Goal: Task Accomplishment & Management: Manage account settings

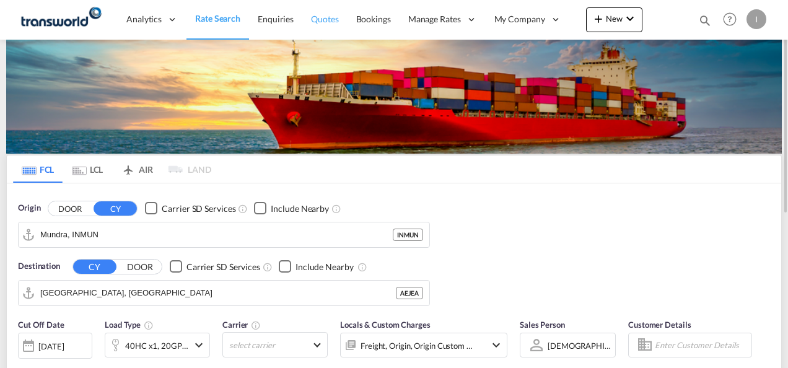
click at [332, 17] on span "Quotes" at bounding box center [324, 19] width 27 height 11
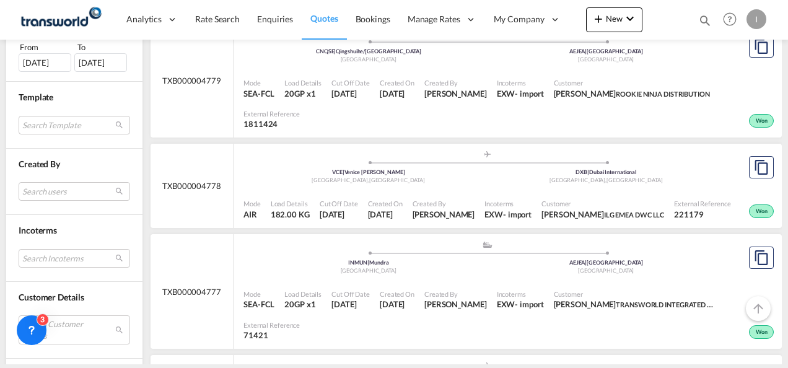
scroll to position [434, 0]
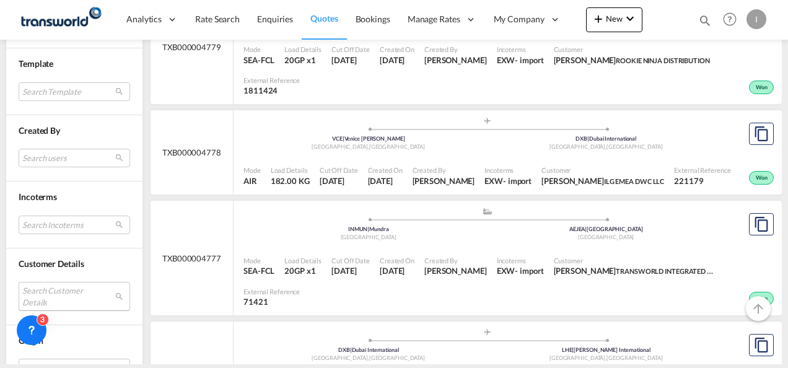
click at [45, 288] on md-select "Search Customer Details user name user [PERSON_NAME] [PERSON_NAME][EMAIL_ADDRES…" at bounding box center [75, 296] width 112 height 29
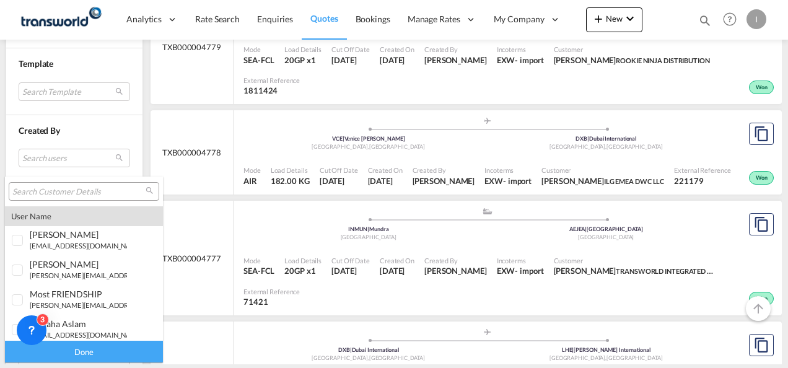
click at [42, 187] on input "search" at bounding box center [78, 192] width 133 height 11
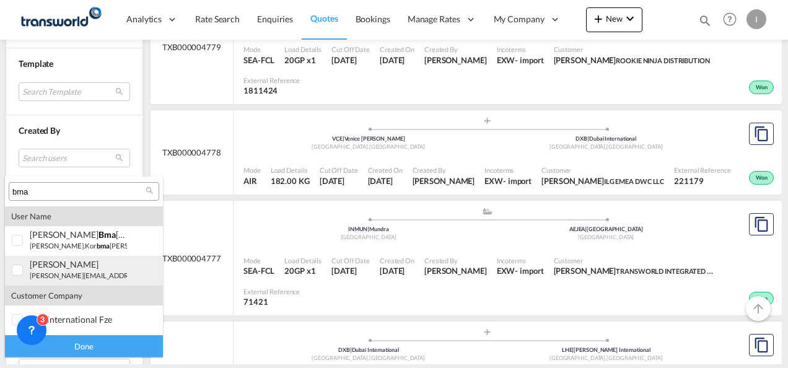
type input "bma"
click at [55, 276] on small "[PERSON_NAME][EMAIL_ADDRESS][DOMAIN_NAME]" at bounding box center [113, 276] width 167 height 8
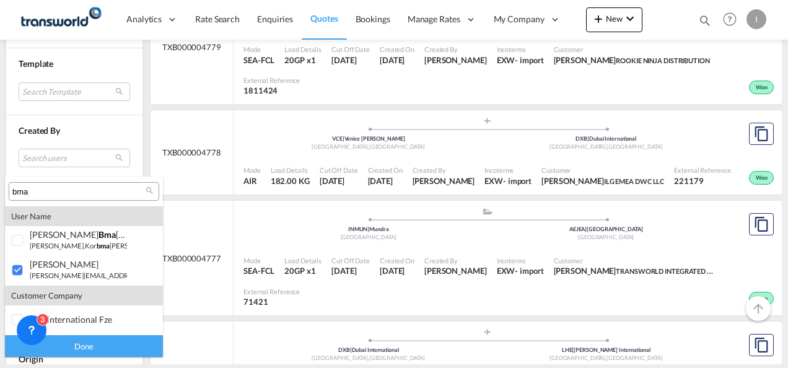
click at [91, 341] on div "Done" at bounding box center [84, 346] width 158 height 22
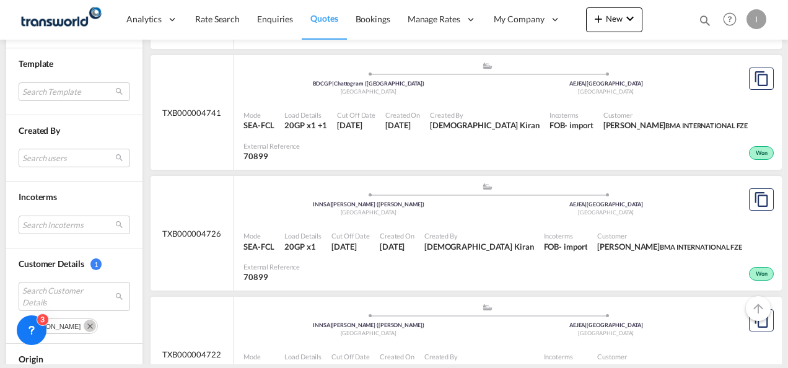
scroll to position [496, 0]
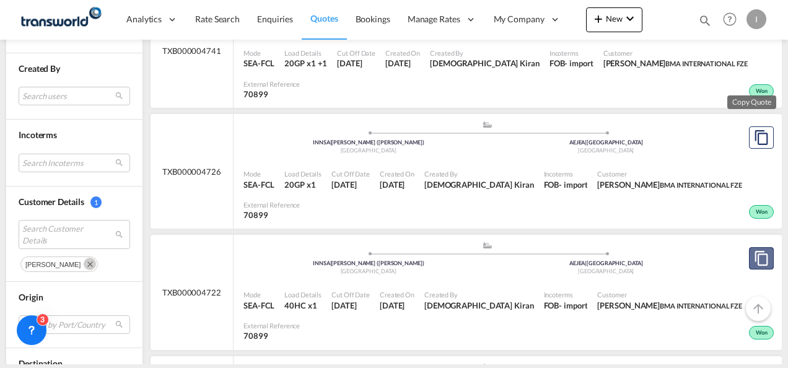
click at [754, 251] on md-icon "assets/icons/custom/copyQuote.svg" at bounding box center [761, 258] width 15 height 15
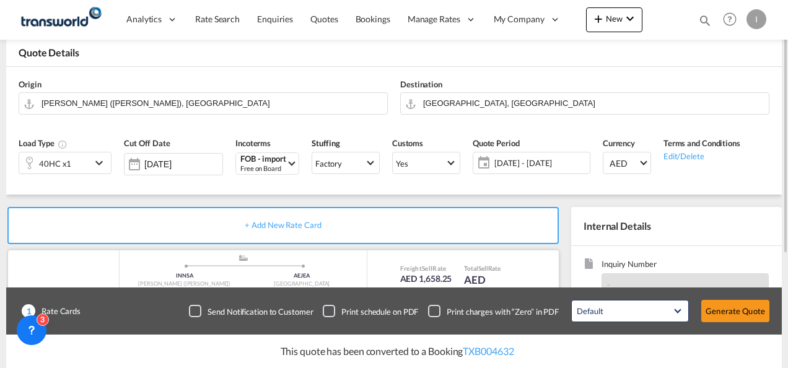
scroll to position [186, 0]
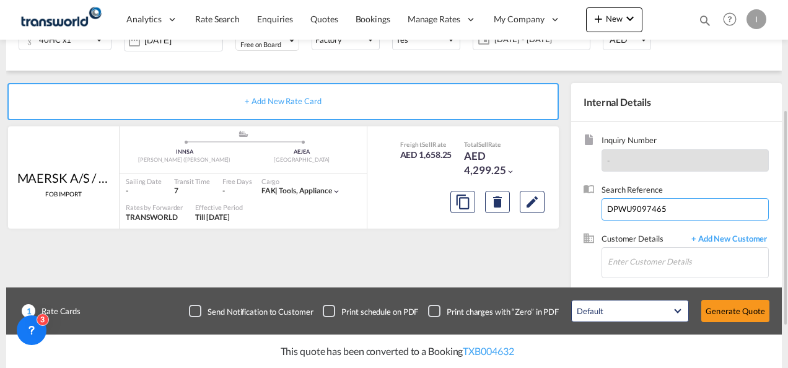
click at [625, 214] on input "DPWU9097465" at bounding box center [685, 209] width 167 height 22
paste input "CXDU1919071"
type input "CXDU1919071"
click at [647, 249] on input "Enter Customer Details" at bounding box center [688, 262] width 161 height 28
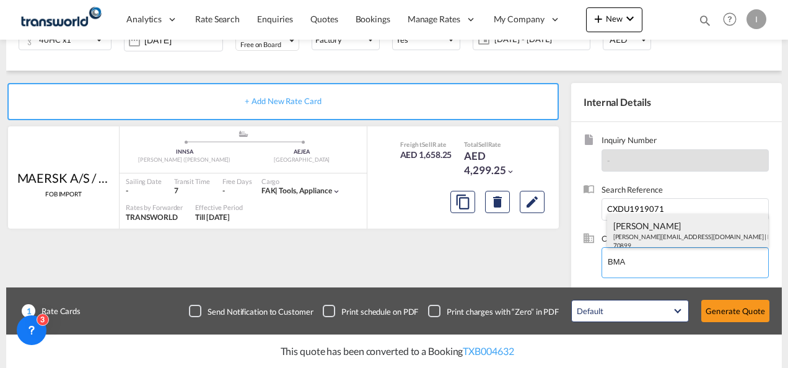
click at [627, 230] on div "[PERSON_NAME] [EMAIL_ADDRESS][DOMAIN_NAME] | BMA INTERNATIONAL FZE | 70899" at bounding box center [688, 235] width 162 height 42
type input "BMA INTERNATIONAL FZE, [PERSON_NAME], [PERSON_NAME][EMAIL_ADDRESS][DOMAIN_NAME]"
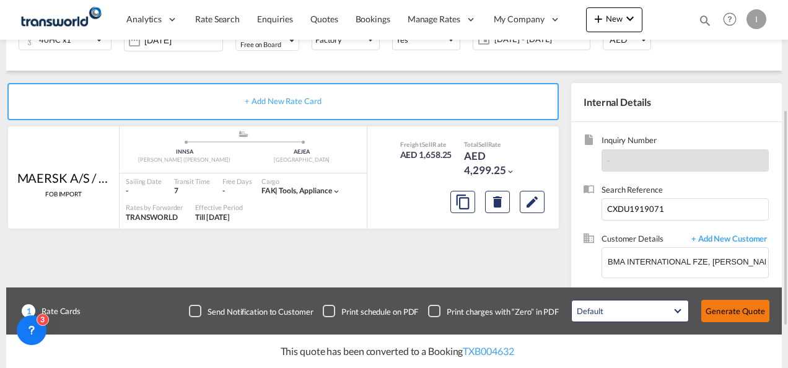
click at [741, 310] on button "Generate Quote" at bounding box center [736, 311] width 68 height 22
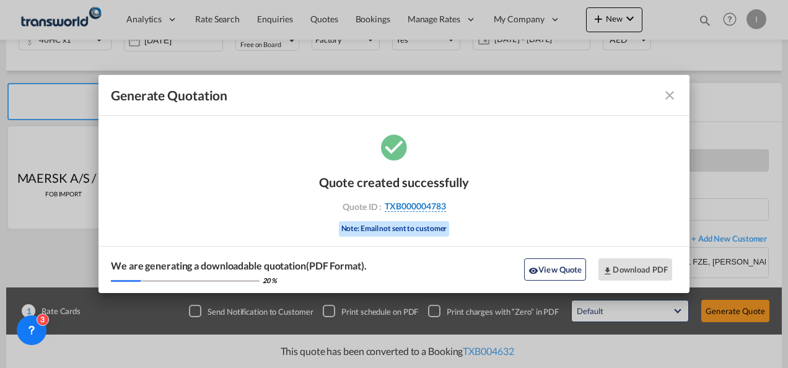
click at [426, 206] on span "TXB000004783" at bounding box center [415, 206] width 61 height 11
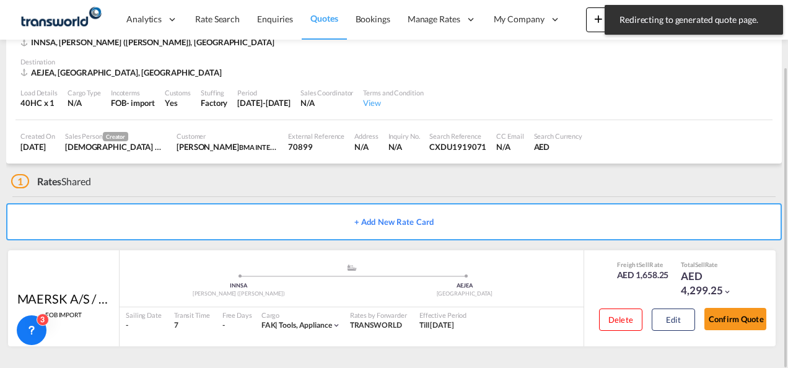
scroll to position [76, 0]
click at [708, 319] on button "Confirm Quote" at bounding box center [736, 320] width 62 height 22
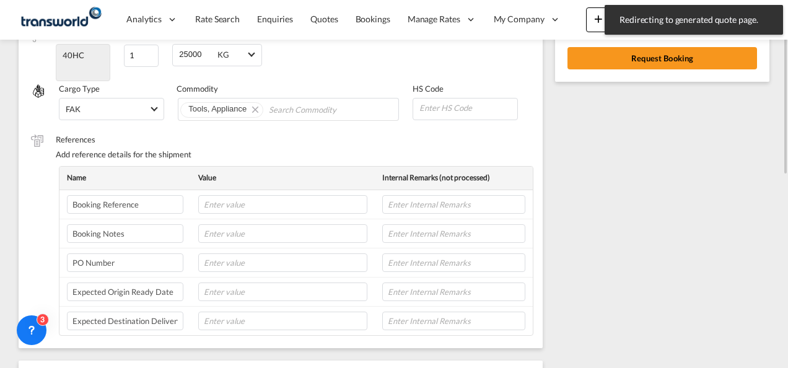
scroll to position [193, 0]
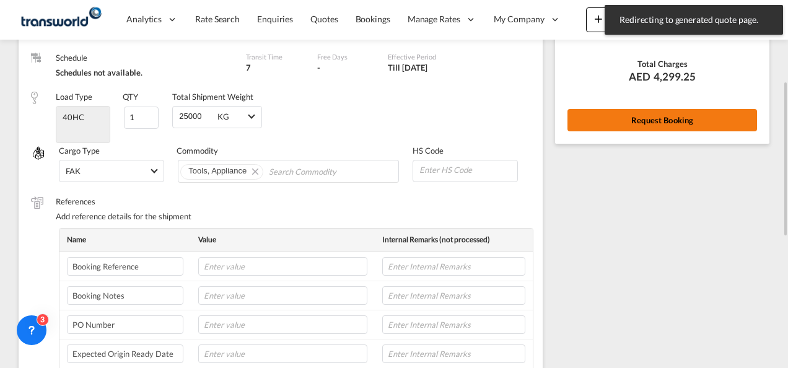
click at [638, 125] on button "Request Booking" at bounding box center [663, 120] width 190 height 22
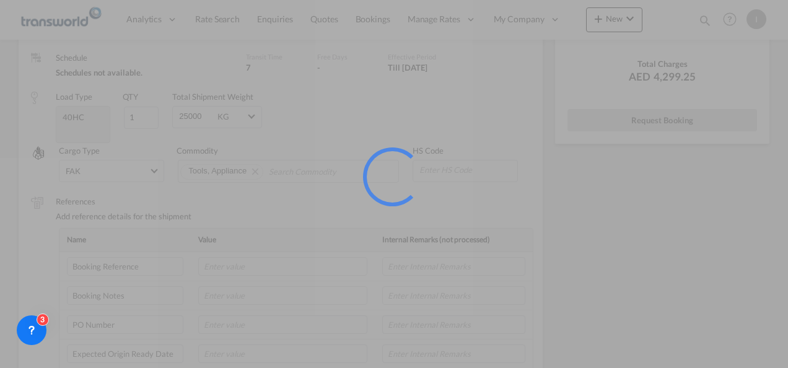
scroll to position [23, 0]
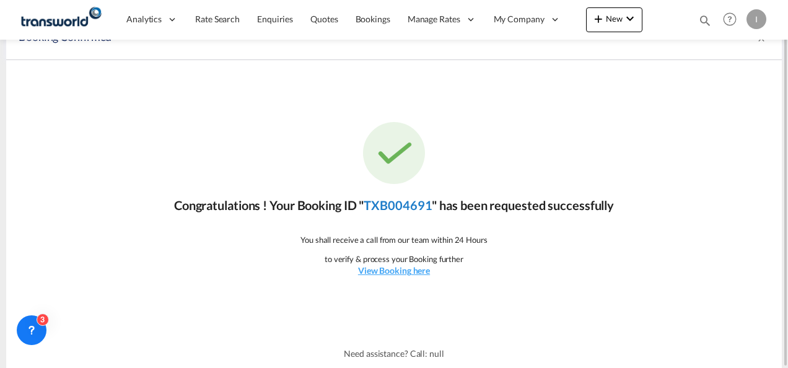
click at [373, 206] on link "TXB004691" at bounding box center [398, 205] width 68 height 15
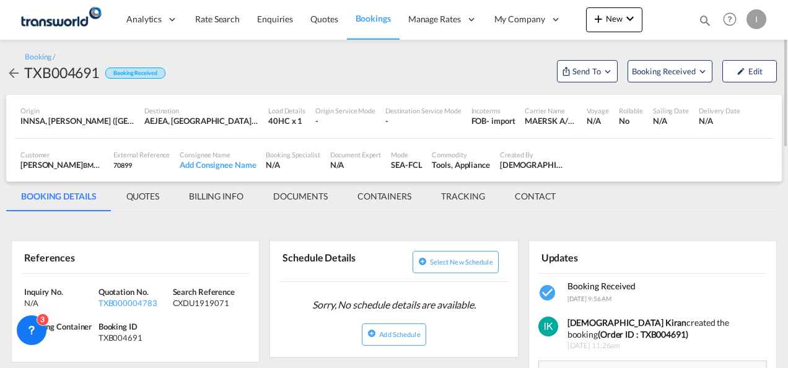
click at [606, 84] on div "Booking / TXB004691 Booking Received Send To OTM Yet to sync Send Shipment Book…" at bounding box center [394, 67] width 776 height 55
click at [606, 79] on button "Send To" at bounding box center [587, 71] width 61 height 22
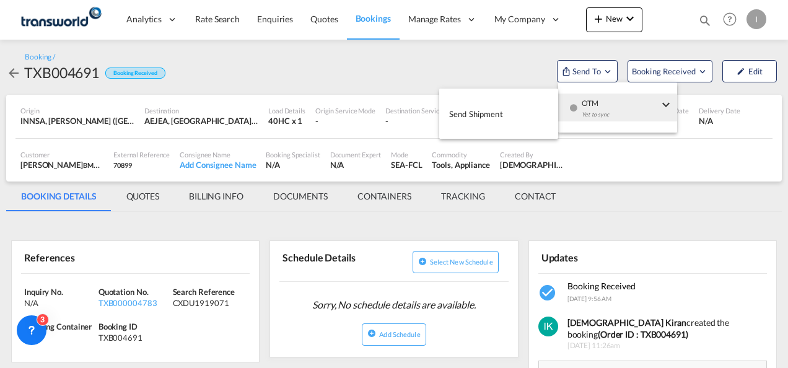
click at [600, 117] on div "Yet to sync" at bounding box center [620, 118] width 77 height 26
click at [501, 117] on span "Send Shipment" at bounding box center [476, 114] width 54 height 20
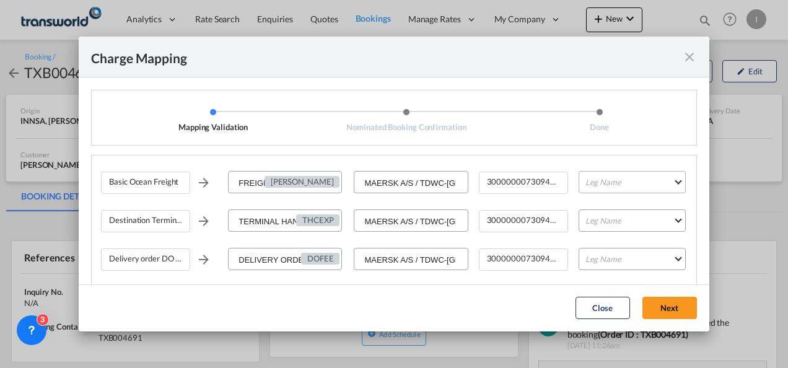
click at [586, 181] on md-select "Leg Name HANDLING ORIGIN VESSEL HANDLING DESTINATION OTHERS TL PICK UP CUSTOMS …" at bounding box center [632, 182] width 107 height 22
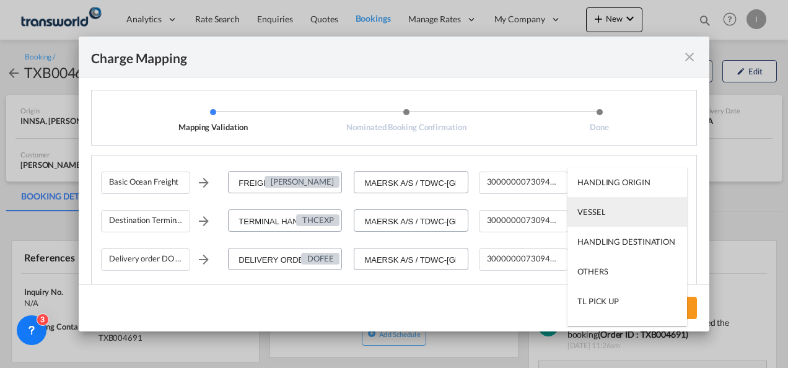
click at [595, 214] on div "VESSEL" at bounding box center [592, 211] width 28 height 11
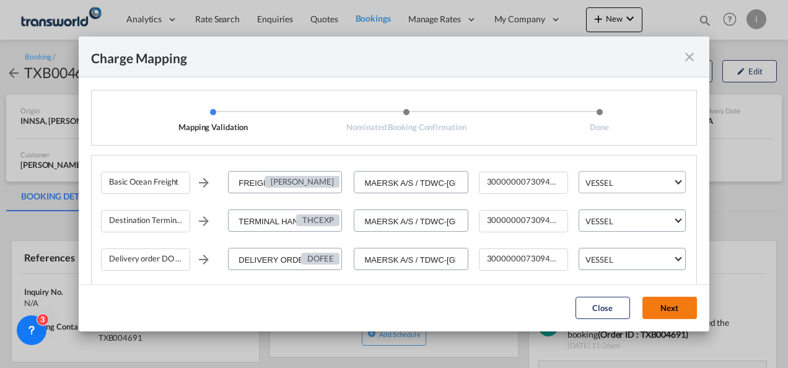
click at [666, 307] on button "Next" at bounding box center [670, 308] width 55 height 22
click at [655, 294] on md-dialog-actions "Close Next" at bounding box center [394, 308] width 631 height 47
click at [658, 312] on button "Next" at bounding box center [670, 308] width 55 height 22
click at [601, 315] on button "Close" at bounding box center [603, 308] width 55 height 22
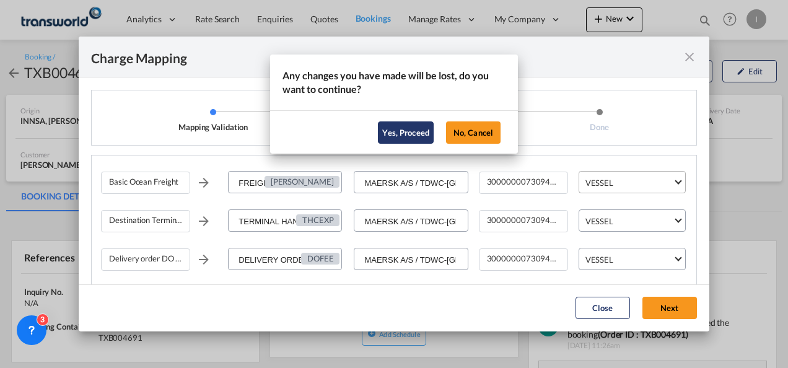
click at [399, 132] on button "Yes, Proceed" at bounding box center [406, 132] width 56 height 22
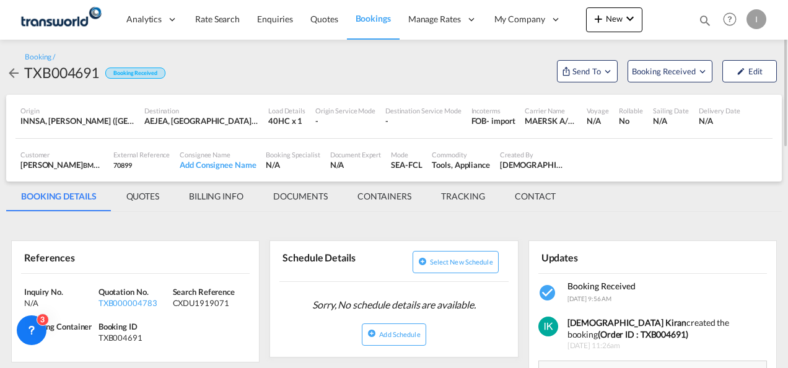
click at [219, 196] on md-tab-item "BILLING INFO" at bounding box center [216, 197] width 84 height 30
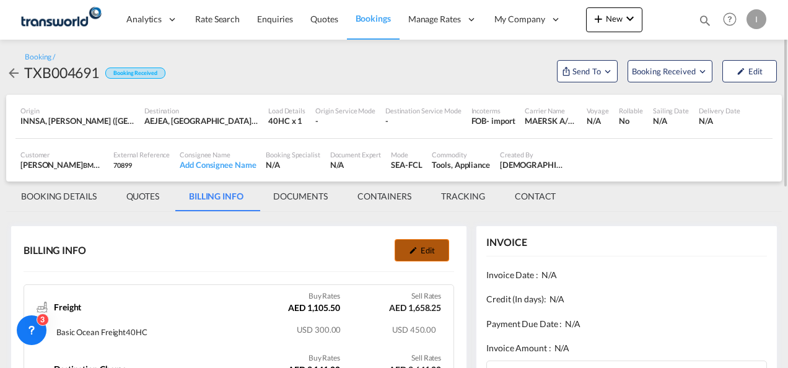
click at [426, 261] on button "Edit" at bounding box center [422, 250] width 55 height 22
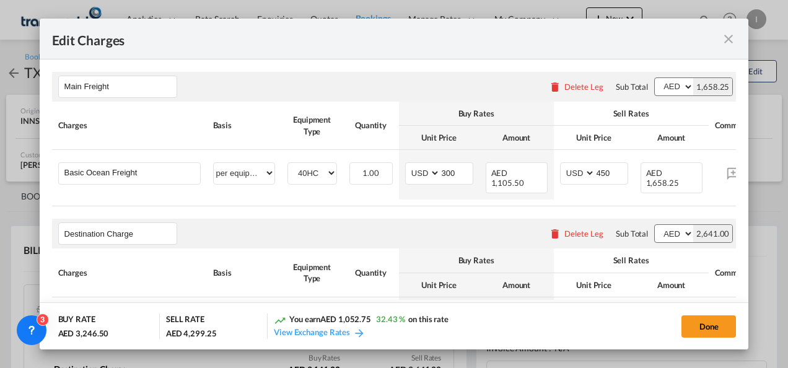
select select "per container"
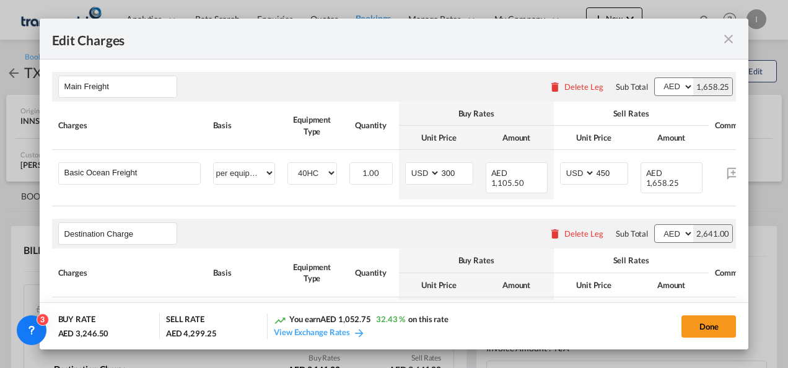
select select "per container"
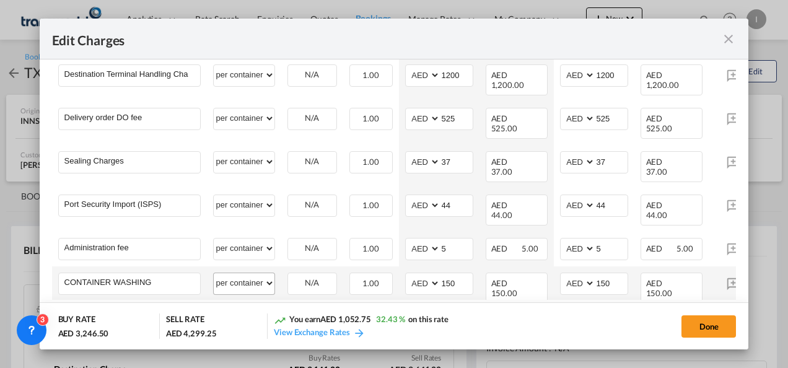
scroll to position [248, 0]
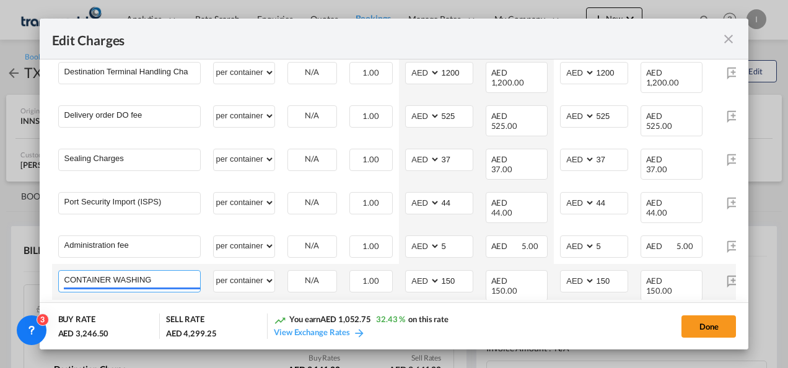
click at [146, 271] on input "CONTAINER WASHING" at bounding box center [132, 280] width 136 height 19
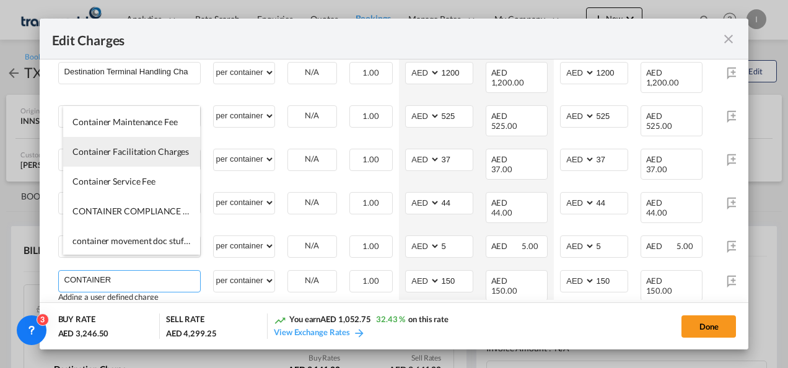
scroll to position [0, 0]
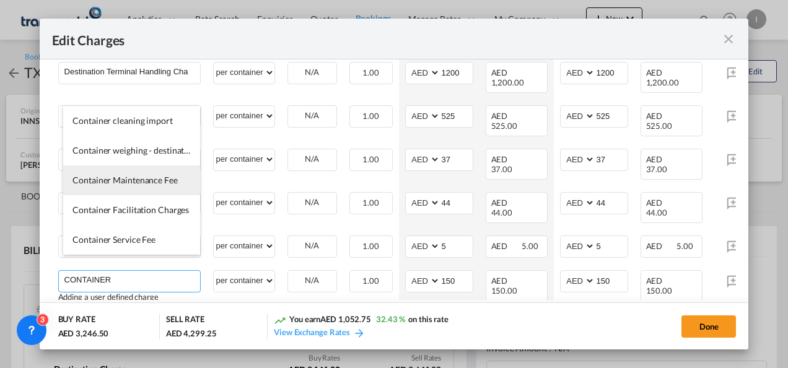
click at [120, 176] on span "Container Maintenance Fee" at bounding box center [125, 180] width 105 height 11
type input "Container Maintenance Fee"
select select "per equipment"
type input "0"
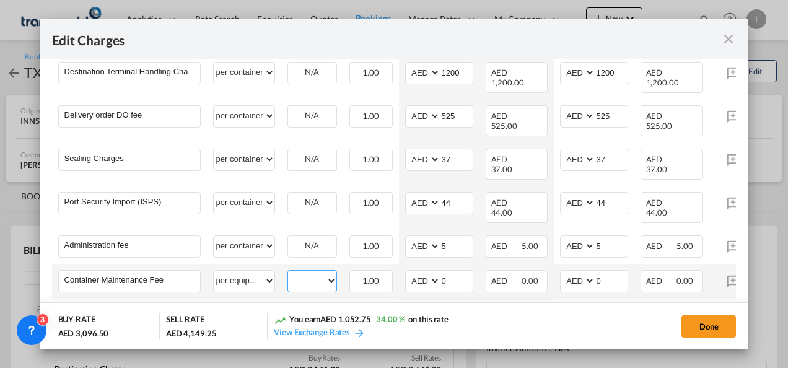
click at [303, 273] on select "40HC" at bounding box center [312, 281] width 48 height 17
select select "40HC"
click at [288, 273] on select "40HC" at bounding box center [312, 281] width 48 height 17
drag, startPoint x: 443, startPoint y: 270, endPoint x: 450, endPoint y: 268, distance: 7.8
click at [450, 271] on input "0" at bounding box center [457, 280] width 32 height 19
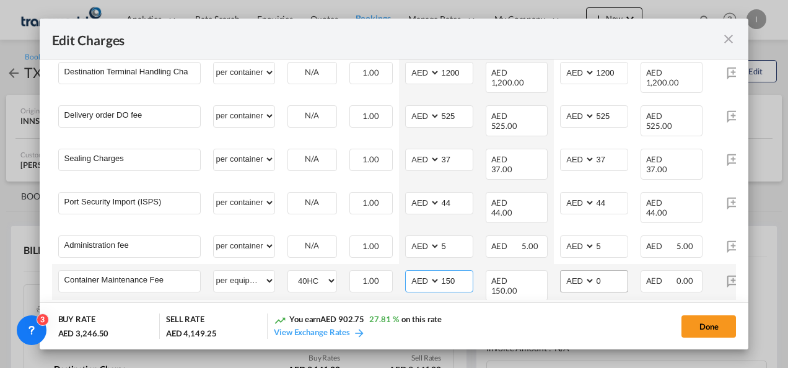
type input "150"
drag, startPoint x: 604, startPoint y: 263, endPoint x: 591, endPoint y: 262, distance: 13.1
click at [596, 271] on input "0" at bounding box center [612, 280] width 32 height 19
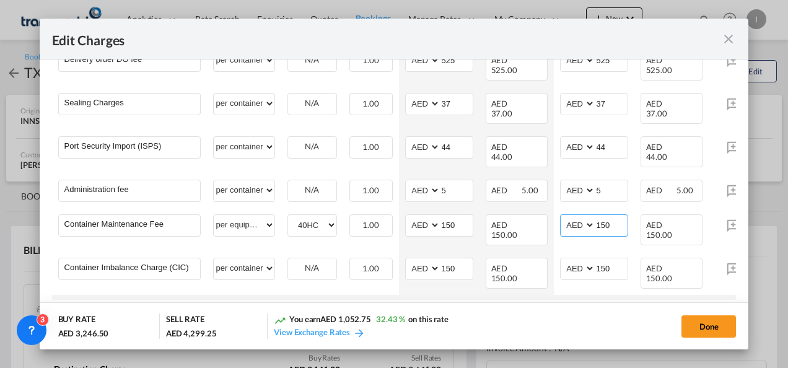
scroll to position [372, 0]
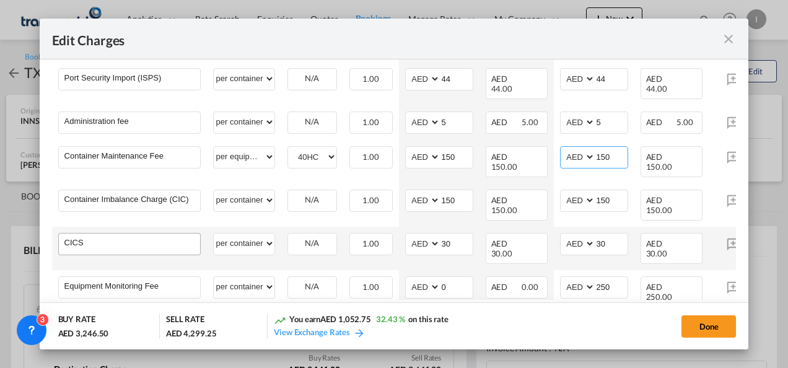
type input "150"
click at [132, 234] on input "CICS" at bounding box center [132, 243] width 136 height 19
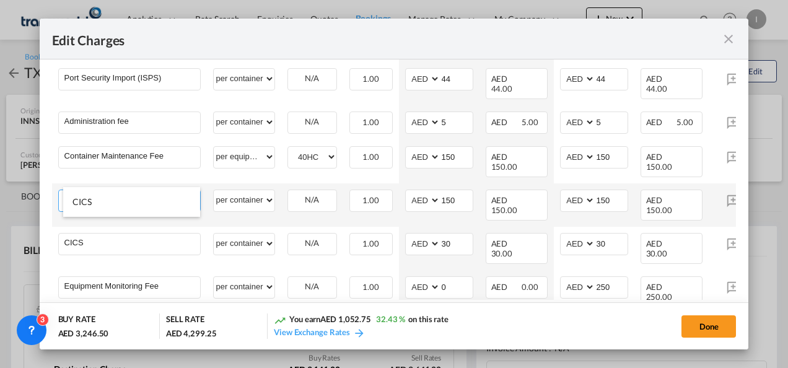
click at [124, 190] on input "Container Imbalance Charge (CIC)" at bounding box center [132, 199] width 136 height 19
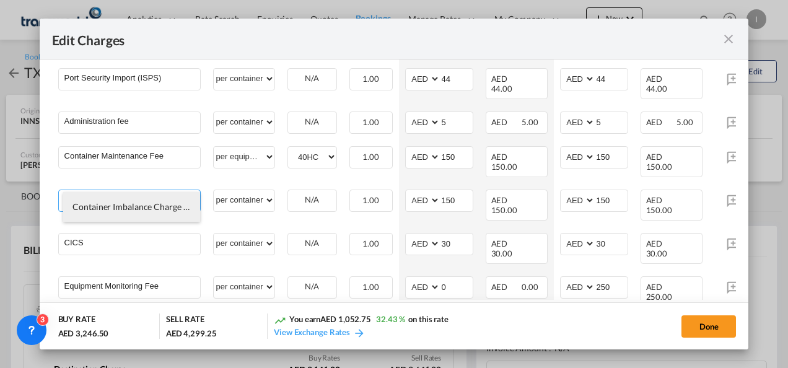
click at [155, 207] on span "Container Imbalance Charge (CIC)" at bounding box center [138, 206] width 130 height 11
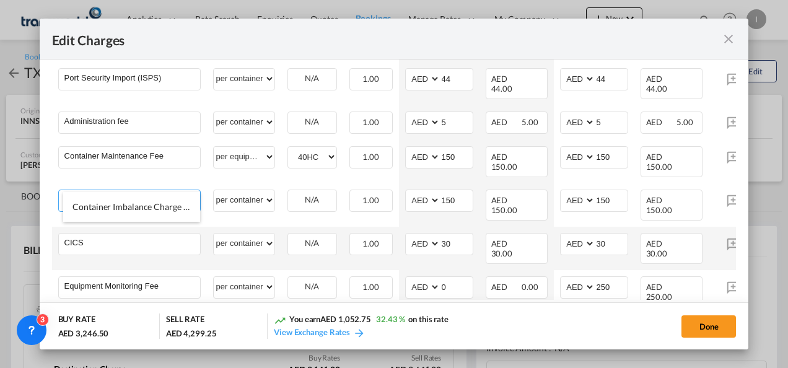
select select "per equipment"
type input "0"
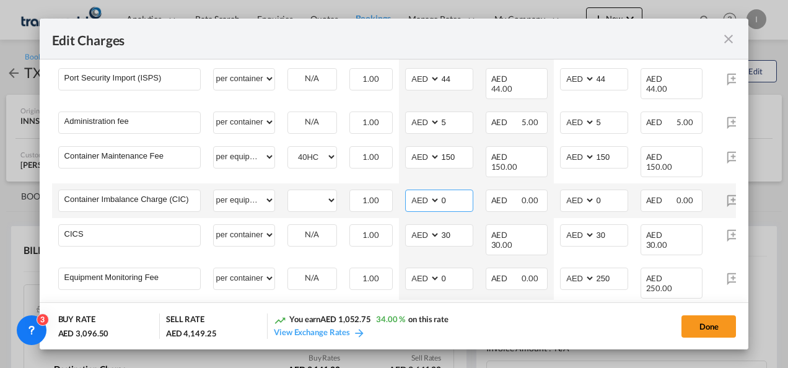
drag, startPoint x: 454, startPoint y: 184, endPoint x: 435, endPoint y: 184, distance: 19.2
click at [435, 190] on md-input-container "AED AFN ALL AMD ANG AOA ARS AUD AWG AZN BAM BBD BDT BGN BHD BIF BMD BND BOB BRL…" at bounding box center [439, 201] width 68 height 22
type input "30"
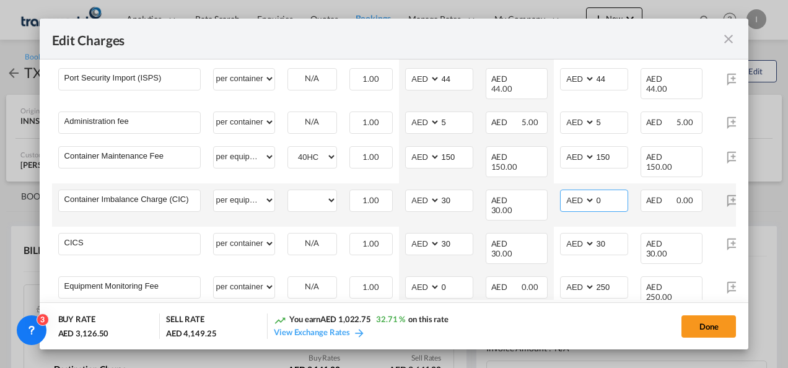
drag, startPoint x: 603, startPoint y: 180, endPoint x: 590, endPoint y: 183, distance: 13.3
click at [590, 190] on md-input-container "AED AFN ALL AMD ANG AOA ARS AUD AWG AZN BAM BBD BDT BGN BHD BIF BMD BND BOB BRL…" at bounding box center [594, 201] width 68 height 22
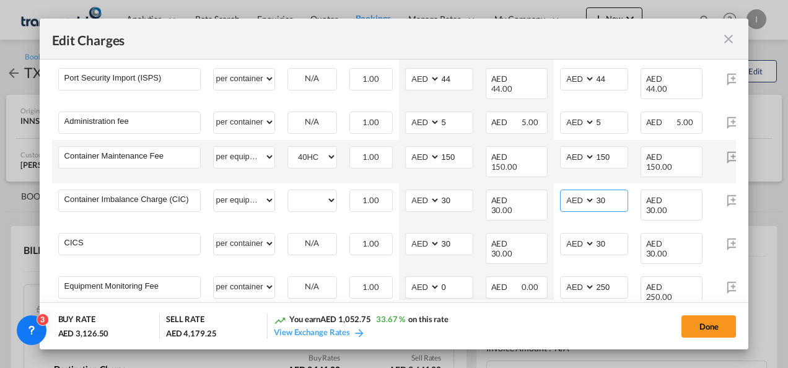
type input "30"
click at [723, 147] on div "Edit Charges ..." at bounding box center [733, 157] width 37 height 22
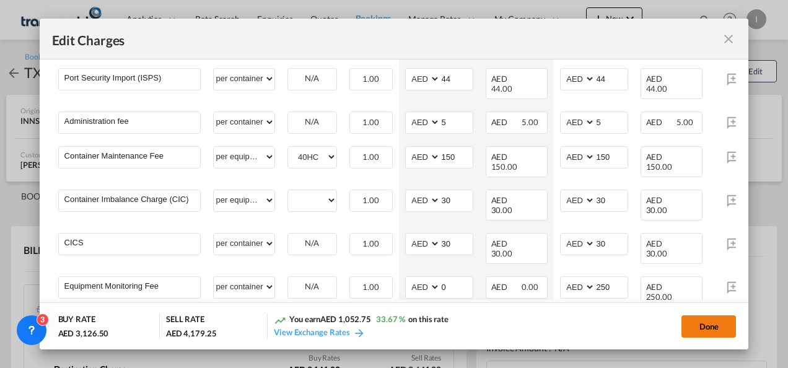
click at [694, 327] on button "Done" at bounding box center [709, 327] width 55 height 22
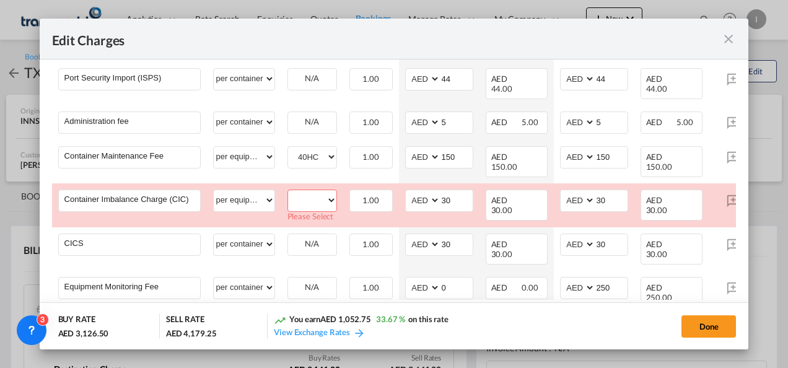
scroll to position [376, 0]
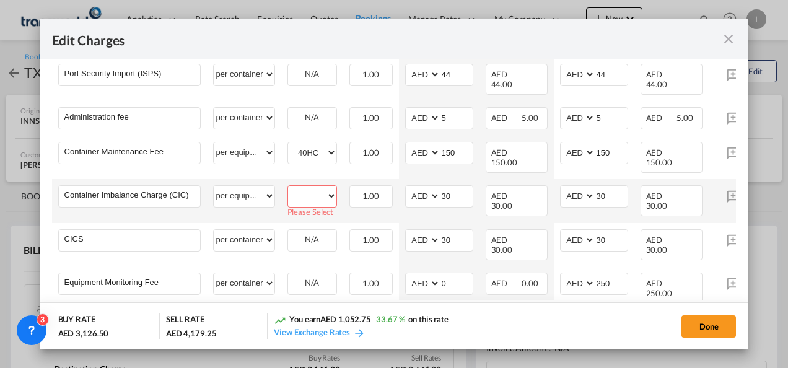
click at [311, 188] on select "40HC" at bounding box center [312, 196] width 48 height 17
select select "40HC"
click at [288, 188] on select "40HC" at bounding box center [312, 196] width 48 height 17
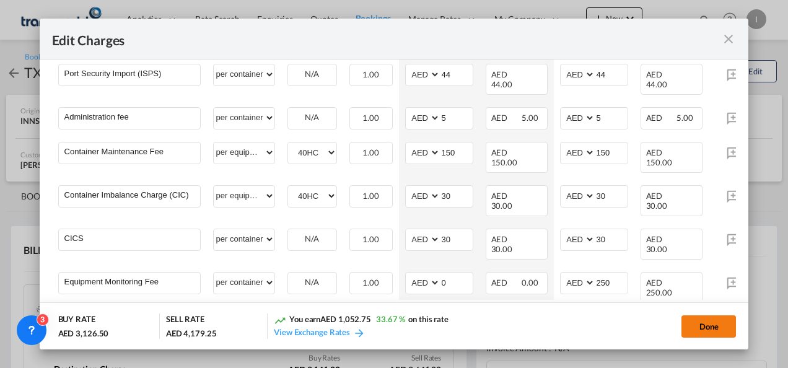
click at [697, 332] on button "Done" at bounding box center [709, 327] width 55 height 22
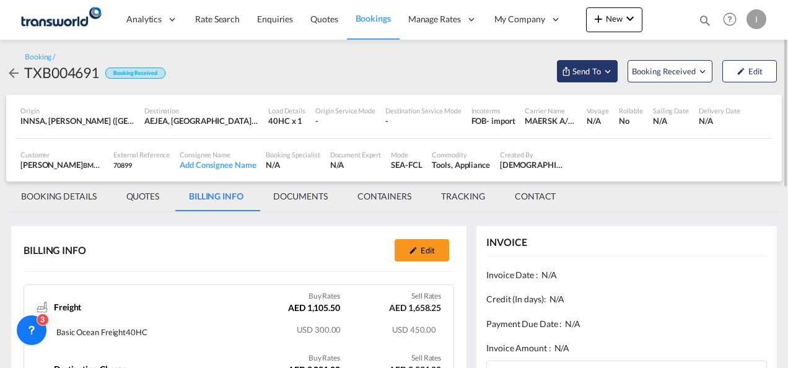
click at [596, 71] on span "Send To" at bounding box center [587, 71] width 31 height 12
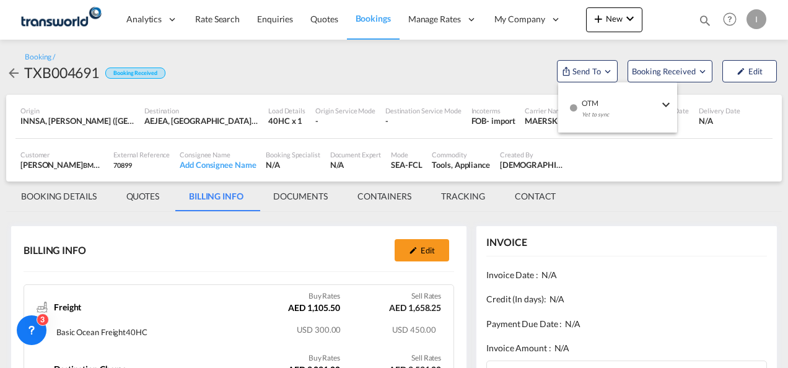
click at [590, 112] on div "Yet to sync" at bounding box center [620, 118] width 77 height 26
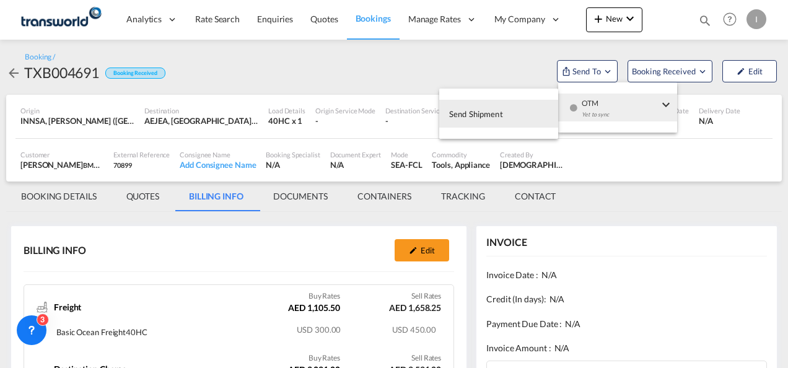
click at [453, 129] on md-menu-item "Send Shipment" at bounding box center [498, 114] width 119 height 40
click at [465, 123] on span "Send Shipment" at bounding box center [476, 114] width 54 height 20
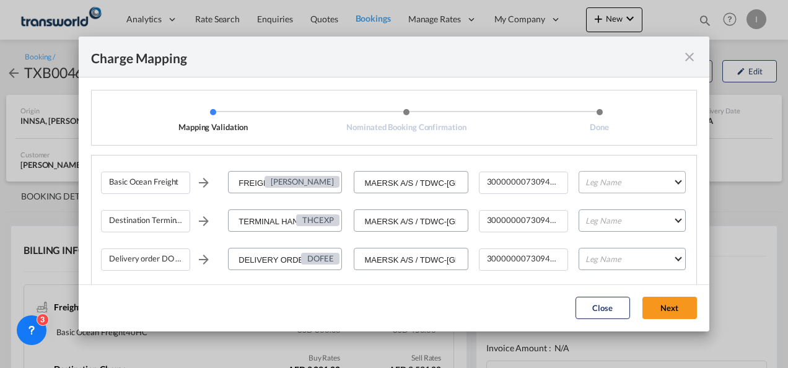
click at [598, 185] on md-select "Leg Name HANDLING ORIGIN VESSEL HANDLING DESTINATION OTHERS TL PICK UP CUSTOMS …" at bounding box center [632, 182] width 107 height 22
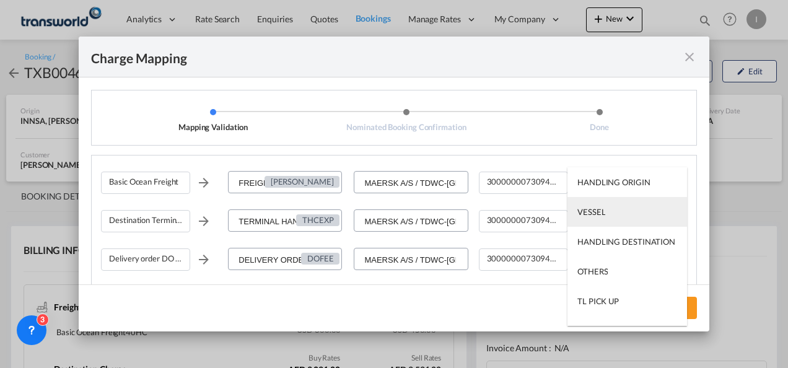
click at [601, 209] on div "VESSEL" at bounding box center [592, 211] width 28 height 11
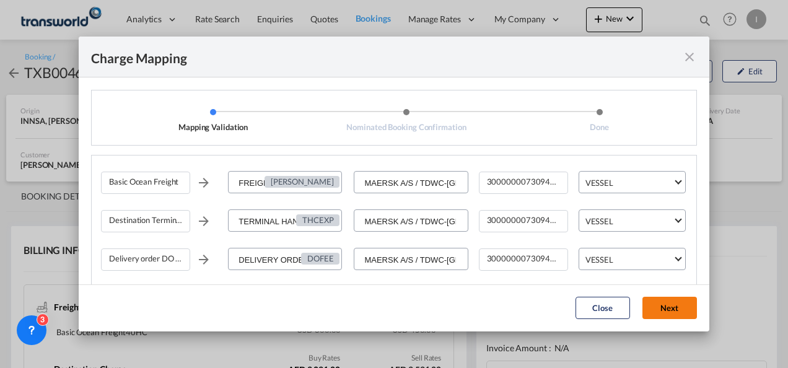
click at [665, 307] on button "Next" at bounding box center [670, 308] width 55 height 22
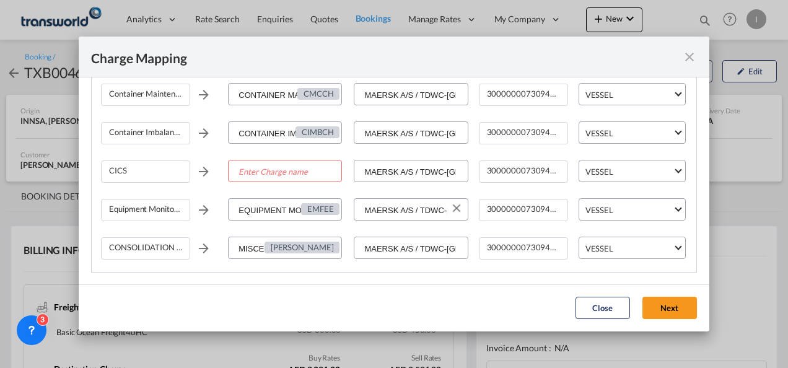
scroll to position [319, 0]
click at [599, 310] on button "Close" at bounding box center [603, 308] width 55 height 22
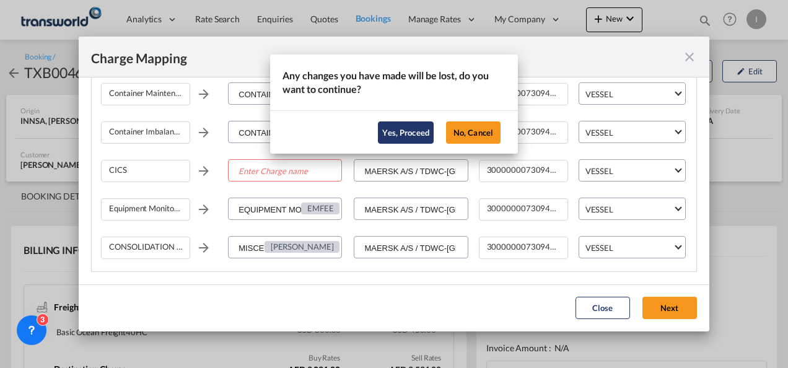
click at [424, 134] on button "Yes, Proceed" at bounding box center [406, 132] width 56 height 22
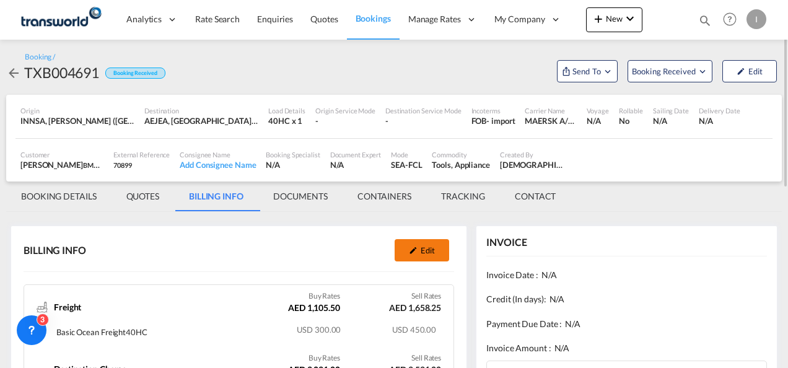
click at [409, 247] on button "Edit" at bounding box center [422, 250] width 55 height 22
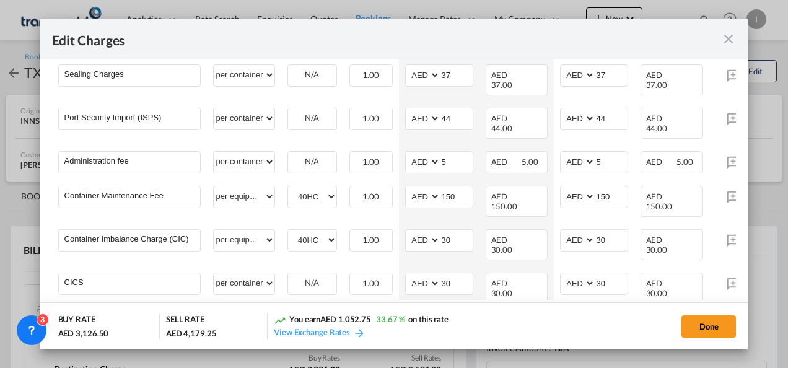
scroll to position [451, 0]
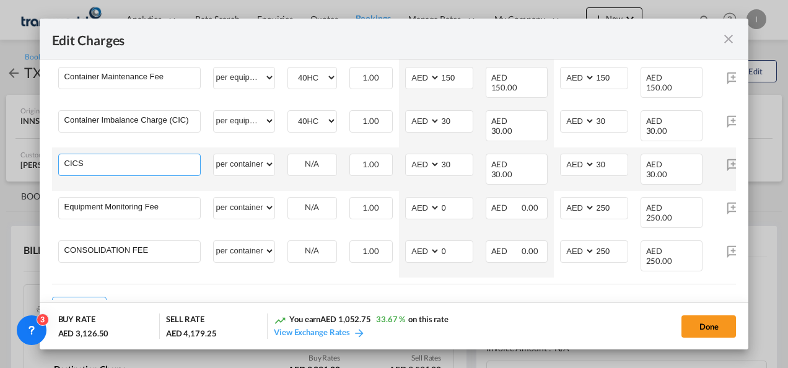
click at [78, 154] on input "CICS" at bounding box center [132, 163] width 136 height 19
click at [84, 154] on input "Charge Name" at bounding box center [132, 163] width 136 height 19
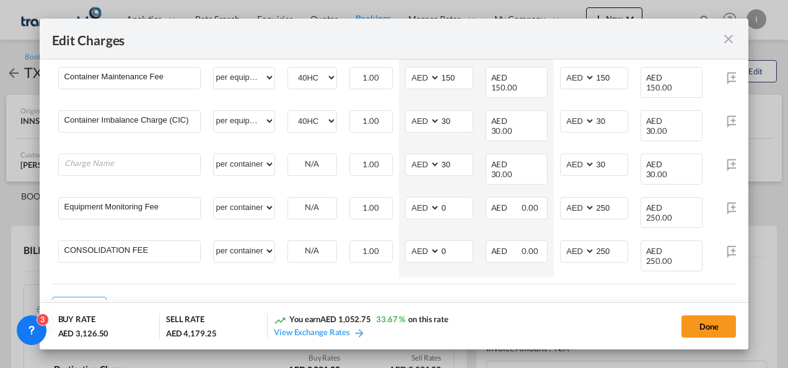
click at [774, 247] on div "Edit Charges Main Freight Please enter leg name Leg Name Already Exists Delete …" at bounding box center [394, 184] width 788 height 368
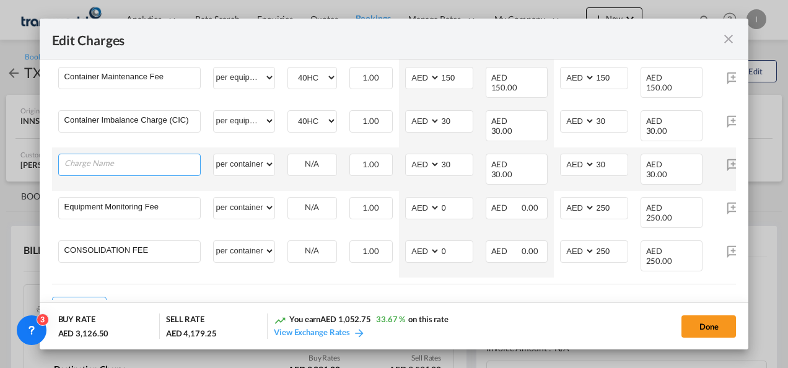
click at [100, 154] on input "Charge Name" at bounding box center [132, 163] width 136 height 19
click at [78, 154] on input "Cntainer" at bounding box center [132, 163] width 136 height 19
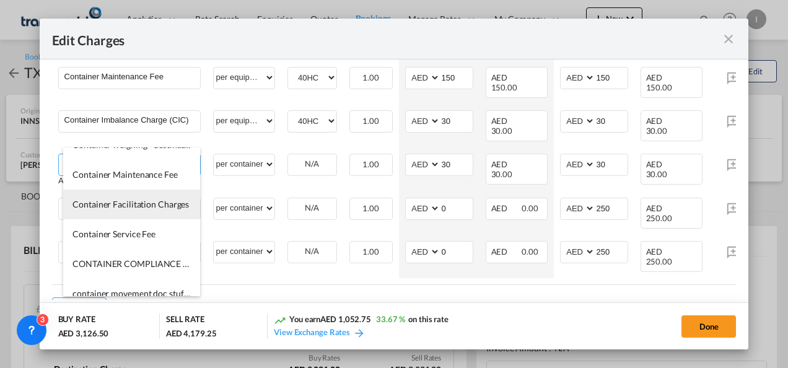
scroll to position [124, 0]
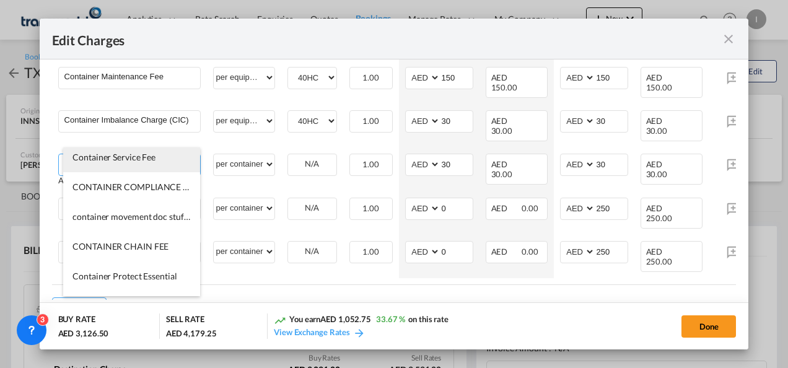
click at [120, 149] on li "Container Service Fee" at bounding box center [131, 158] width 137 height 30
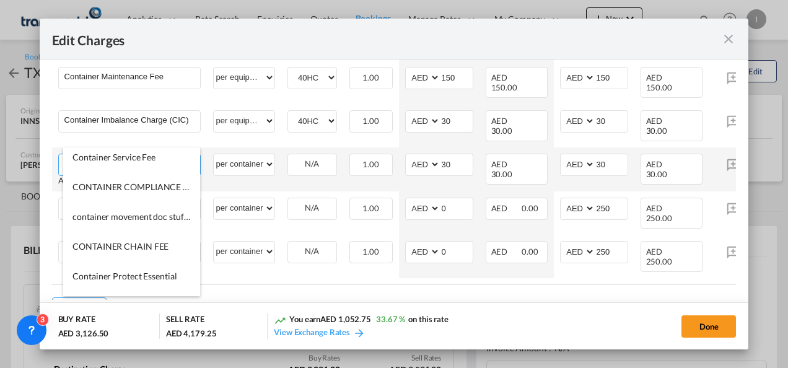
type input "Container Service Fee"
select select "per equipment"
type input "0"
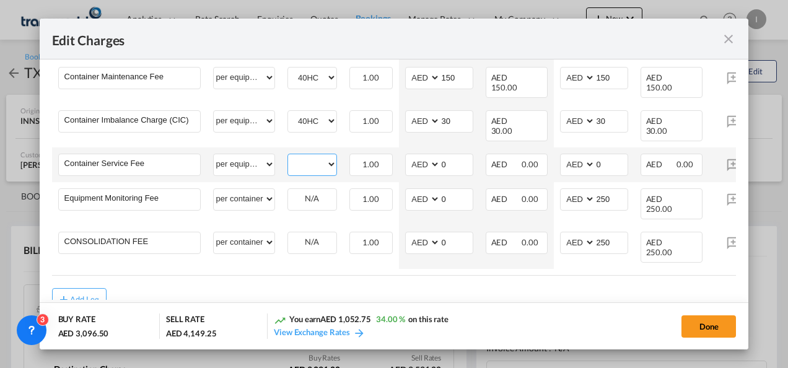
click at [318, 156] on select "40HC" at bounding box center [312, 164] width 48 height 17
select select "40HC"
click at [288, 156] on select "40HC" at bounding box center [312, 164] width 48 height 17
drag, startPoint x: 453, startPoint y: 141, endPoint x: 438, endPoint y: 140, distance: 15.5
click at [438, 154] on md-input-container "AED AFN ALL AMD ANG AOA ARS AUD AWG AZN BAM BBD BDT BGN BHD BIF BMD BND BOB BRL…" at bounding box center [439, 165] width 68 height 22
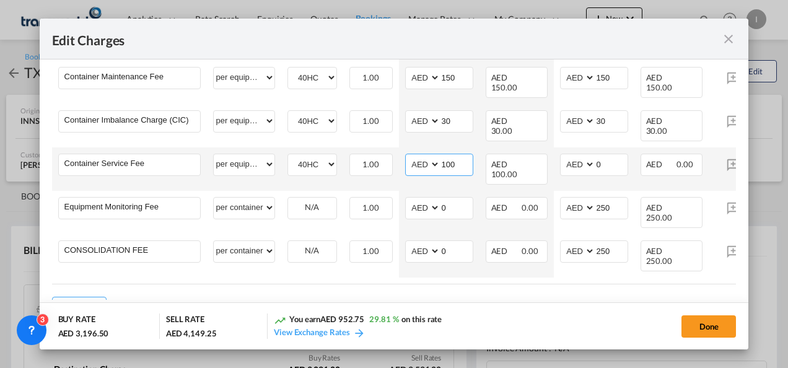
click at [451, 154] on input "100" at bounding box center [457, 163] width 32 height 19
type input "150"
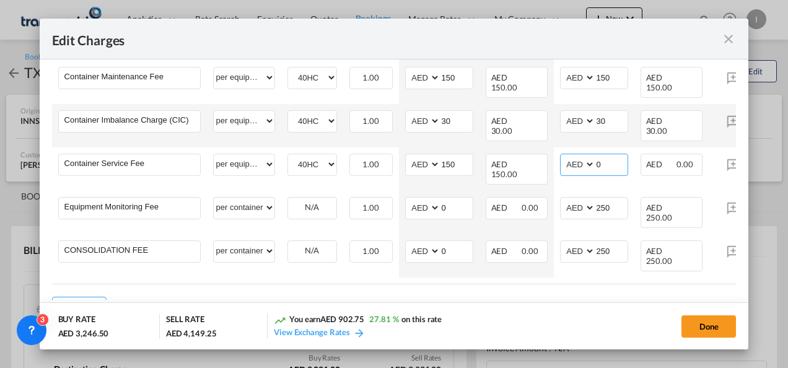
drag, startPoint x: 606, startPoint y: 141, endPoint x: 538, endPoint y: 117, distance: 72.6
click at [593, 154] on md-input-container "AED AFN ALL AMD ANG AOA ARS AUD AWG AZN BAM BBD BDT BGN BHD BIF BMD BND BOB BRL…" at bounding box center [594, 165] width 68 height 22
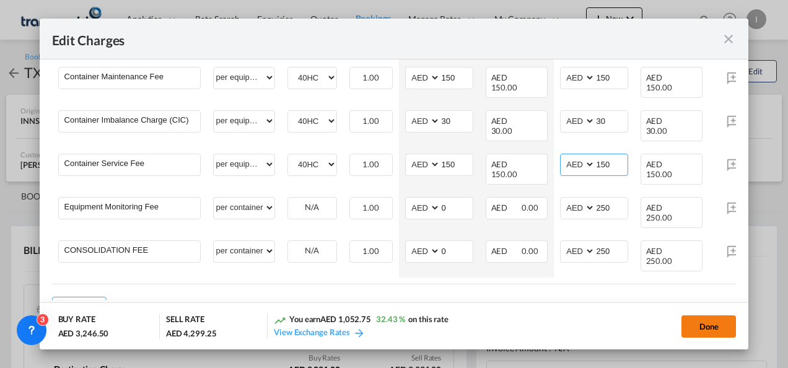
type input "150"
click at [704, 326] on button "Done" at bounding box center [709, 327] width 55 height 22
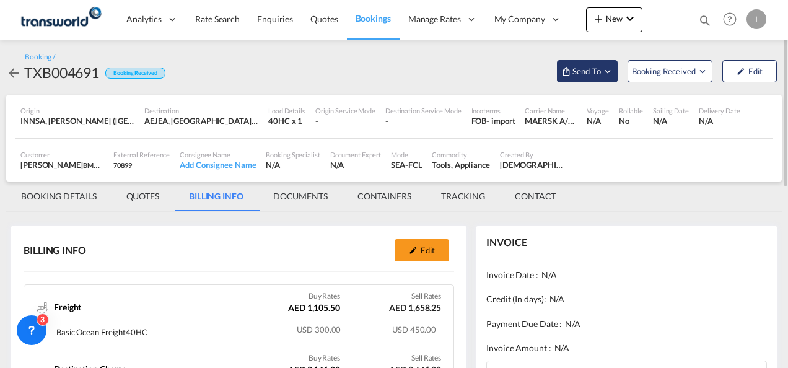
click at [596, 76] on span "Send To" at bounding box center [587, 71] width 31 height 12
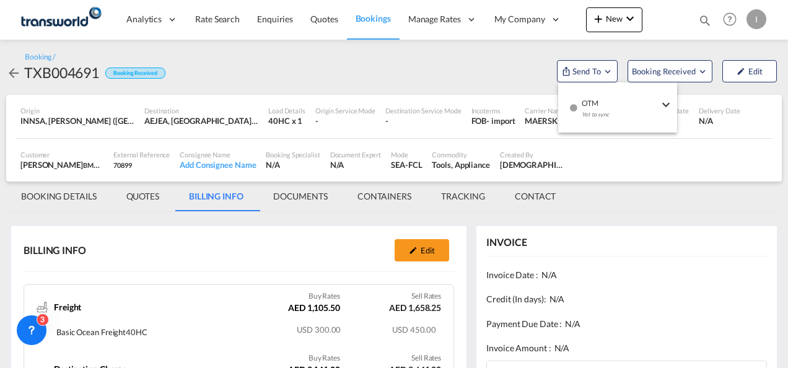
click at [596, 110] on div "Yet to sync" at bounding box center [620, 118] width 77 height 26
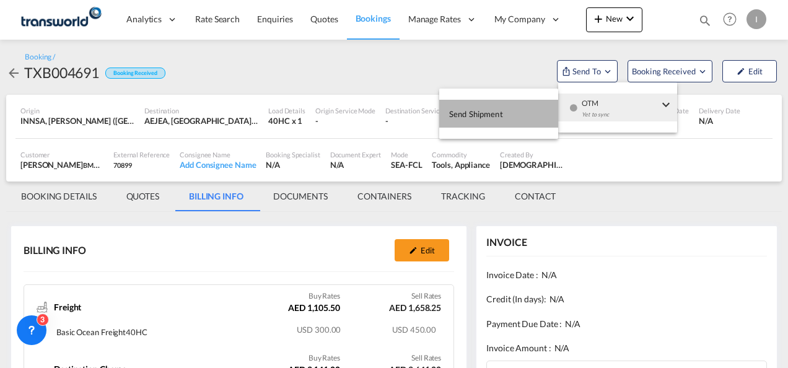
click at [518, 114] on button "Send Shipment" at bounding box center [498, 114] width 119 height 28
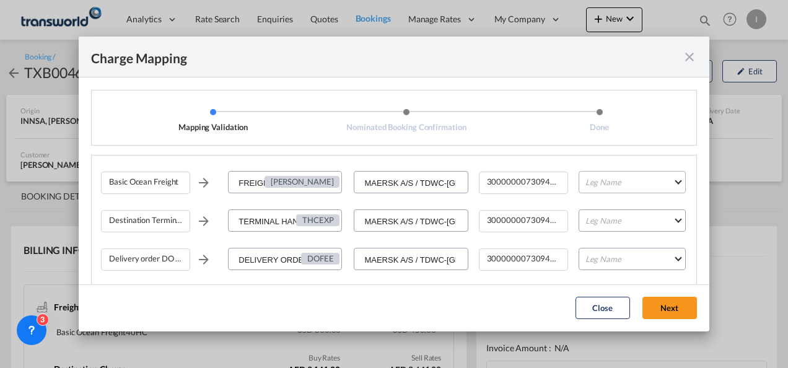
click at [615, 177] on md-select "Leg Name HANDLING ORIGIN VESSEL HANDLING DESTINATION OTHERS TL PICK UP CUSTOMS …" at bounding box center [632, 182] width 107 height 22
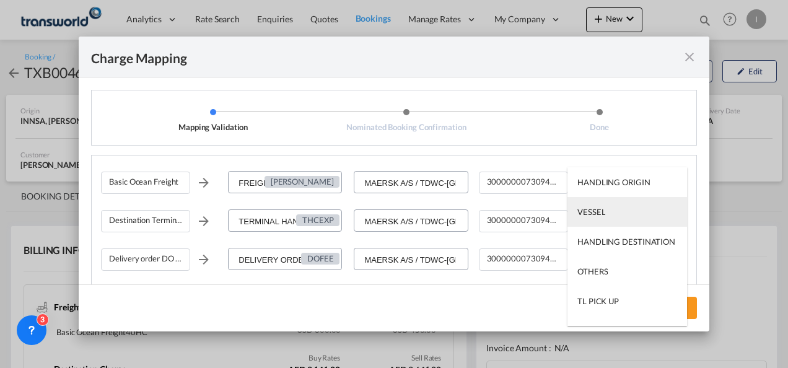
click at [609, 212] on md-option "VESSEL" at bounding box center [628, 212] width 120 height 30
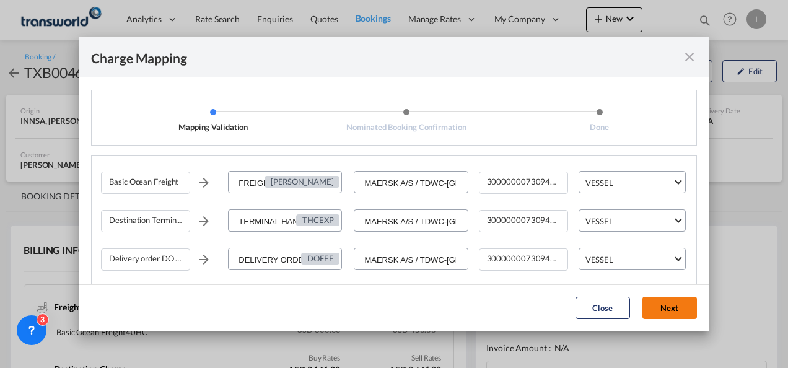
click at [660, 312] on button "Next" at bounding box center [670, 308] width 55 height 22
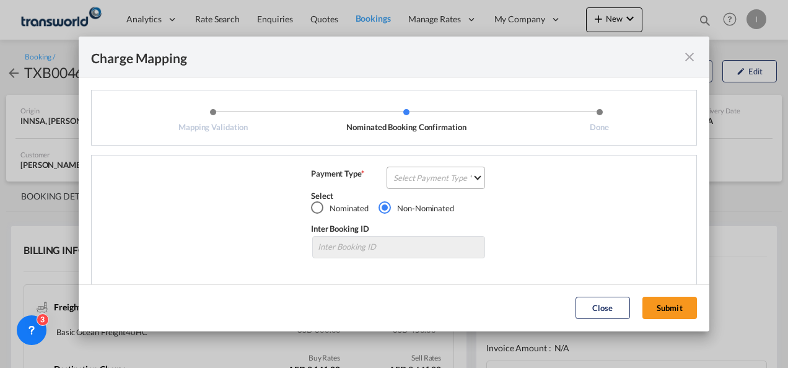
click at [433, 183] on md-select "Select Payment Type COLLECT PREPAID" at bounding box center [436, 178] width 99 height 22
click at [433, 183] on md-option "COLLECT" at bounding box center [435, 178] width 110 height 30
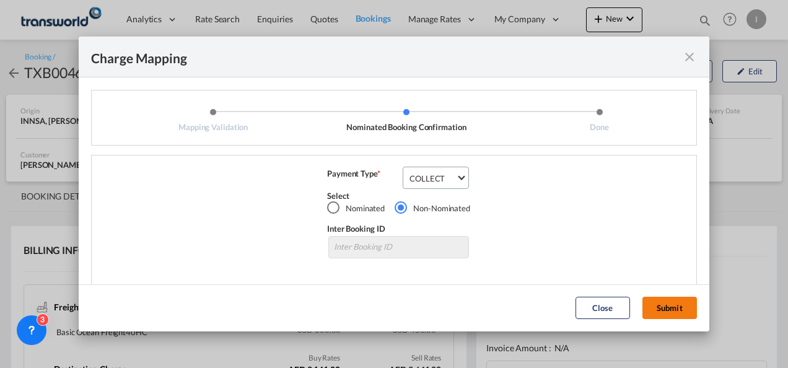
click at [673, 312] on button "Submit" at bounding box center [670, 308] width 55 height 22
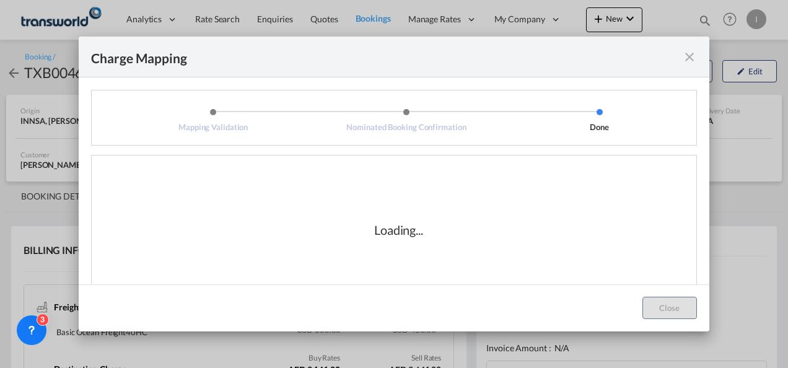
click at [438, 254] on div "Loading..." at bounding box center [399, 230] width 596 height 124
drag, startPoint x: 368, startPoint y: 232, endPoint x: 424, endPoint y: 243, distance: 56.8
click at [424, 243] on div "Loading..." at bounding box center [399, 230] width 596 height 124
click at [423, 239] on div "Loading..." at bounding box center [399, 230] width 596 height 124
click at [374, 232] on div "Loading..." at bounding box center [398, 229] width 49 height 17
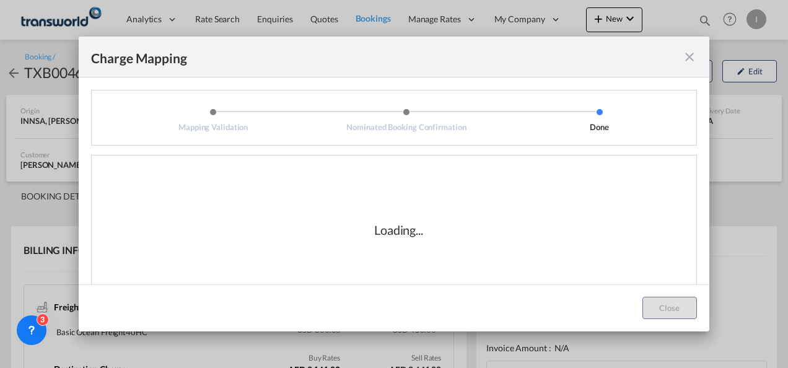
click at [374, 227] on div "Loading..." at bounding box center [398, 229] width 49 height 17
drag, startPoint x: 368, startPoint y: 228, endPoint x: 396, endPoint y: 232, distance: 28.1
click at [396, 232] on div "Loading..." at bounding box center [399, 229] width 124 height 17
drag, startPoint x: 396, startPoint y: 232, endPoint x: 424, endPoint y: 233, distance: 27.9
click at [424, 233] on div "Loading..." at bounding box center [399, 229] width 124 height 17
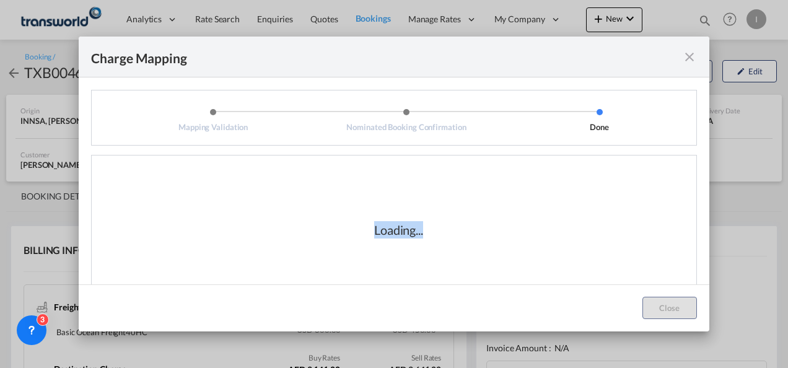
drag, startPoint x: 420, startPoint y: 234, endPoint x: 356, endPoint y: 231, distance: 63.3
click at [356, 231] on div "Loading..." at bounding box center [399, 229] width 124 height 17
drag, startPoint x: 356, startPoint y: 231, endPoint x: 371, endPoint y: 227, distance: 14.6
click at [374, 227] on div "Loading..." at bounding box center [398, 229] width 49 height 17
click at [405, 235] on div "Loading..." at bounding box center [398, 229] width 49 height 17
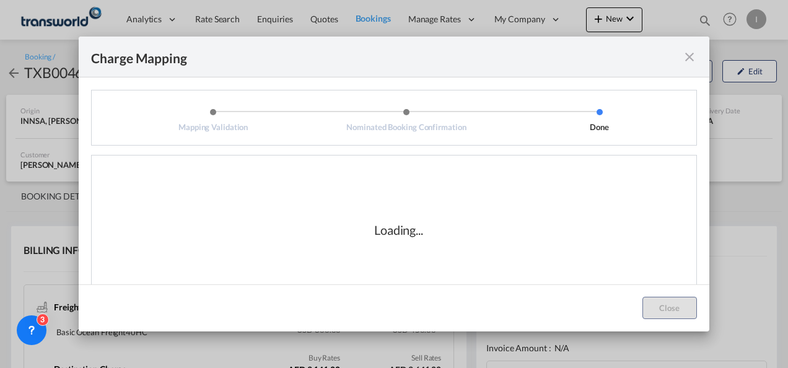
click at [368, 235] on div "Loading..." at bounding box center [399, 229] width 124 height 17
drag, startPoint x: 369, startPoint y: 231, endPoint x: 422, endPoint y: 242, distance: 53.9
click at [422, 242] on div "Loading..." at bounding box center [399, 230] width 596 height 124
click at [423, 242] on div "Loading..." at bounding box center [399, 230] width 596 height 124
click at [417, 234] on div "Loading..." at bounding box center [398, 229] width 49 height 17
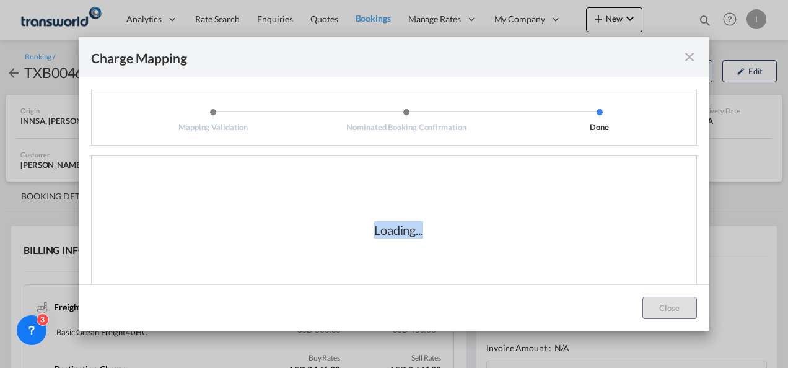
drag, startPoint x: 418, startPoint y: 237, endPoint x: 364, endPoint y: 236, distance: 53.9
click at [364, 236] on div "Loading..." at bounding box center [399, 229] width 124 height 17
drag, startPoint x: 364, startPoint y: 236, endPoint x: 386, endPoint y: 228, distance: 22.9
click at [386, 228] on div "Loading..." at bounding box center [398, 229] width 49 height 17
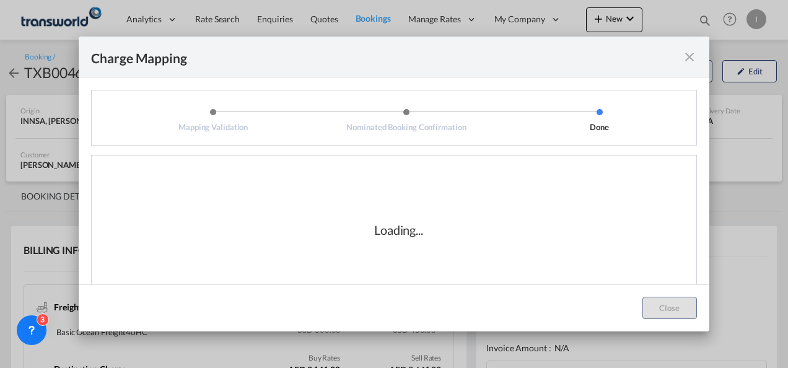
click at [386, 228] on div "Loading..." at bounding box center [398, 229] width 49 height 17
click at [387, 228] on div "Loading..." at bounding box center [398, 229] width 49 height 17
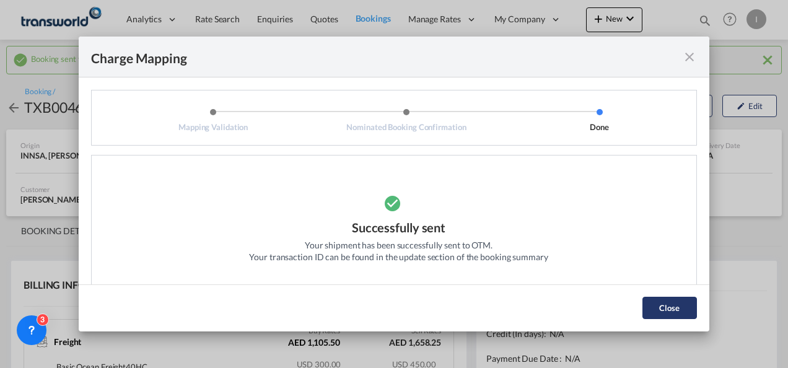
click at [655, 306] on button "Close" at bounding box center [670, 308] width 55 height 22
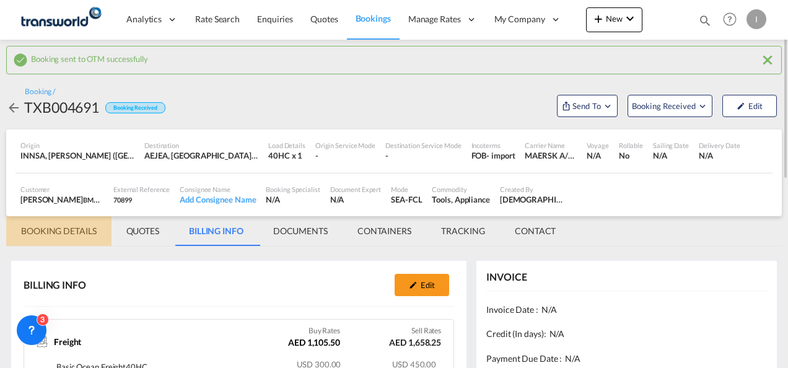
click at [44, 234] on md-tab-item "BOOKING DETAILS" at bounding box center [58, 231] width 105 height 30
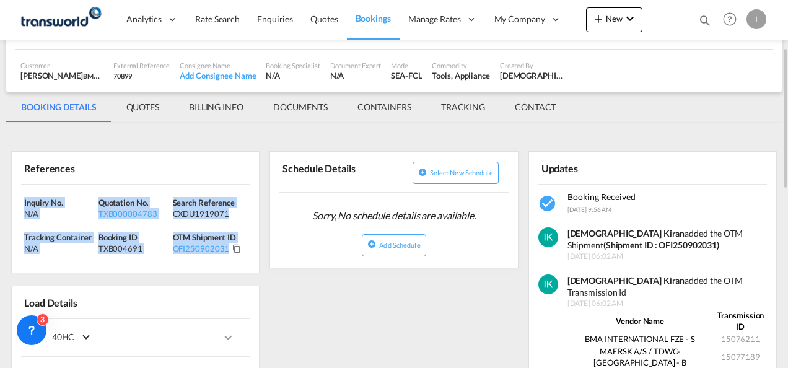
drag, startPoint x: 250, startPoint y: 258, endPoint x: 13, endPoint y: 185, distance: 247.8
click at [13, 185] on div "Inquiry No. N/A Quotation No. TXB000004783 Search Reference CXDU1919071 Trackin…" at bounding box center [135, 229] width 247 height 89
copy div "Inquiry No. N/A Quotation No. TXB000004783 Search Reference CXDU1919071 Trackin…"
click at [124, 214] on div "TXB000004783" at bounding box center [134, 213] width 71 height 11
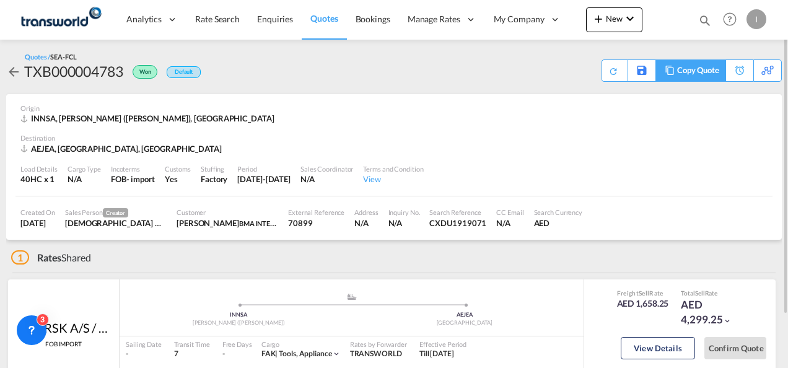
click at [714, 74] on div "Copy Quote" at bounding box center [699, 70] width 42 height 21
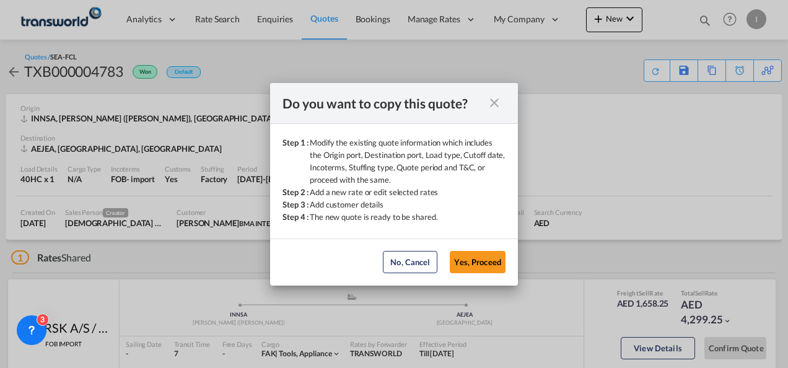
click at [451, 273] on button "Yes, Proceed" at bounding box center [478, 262] width 56 height 22
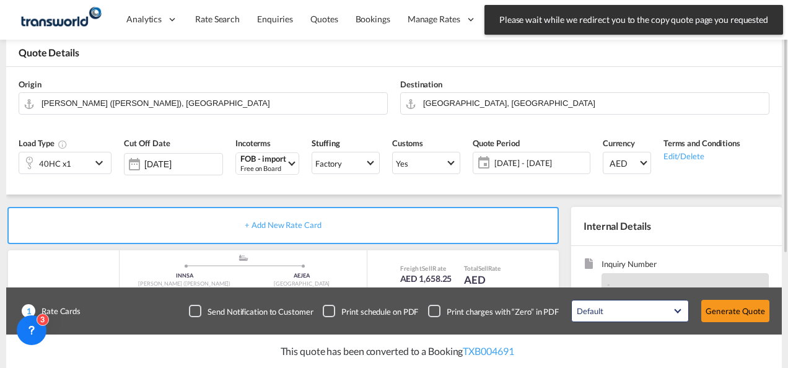
scroll to position [186, 0]
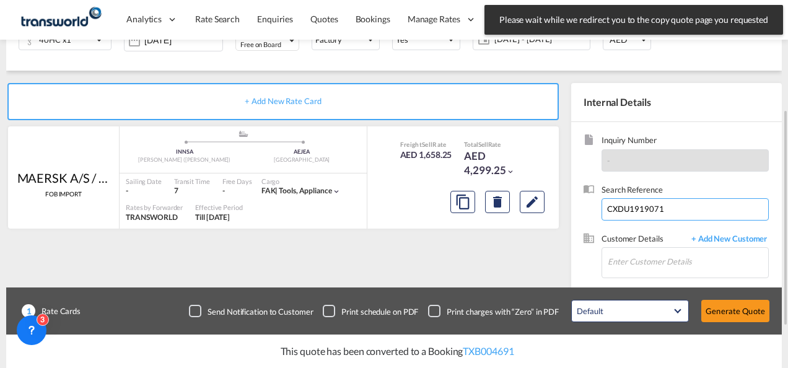
click at [619, 216] on input "CXDU1919071" at bounding box center [685, 209] width 167 height 22
paste input "WBPU7081924"
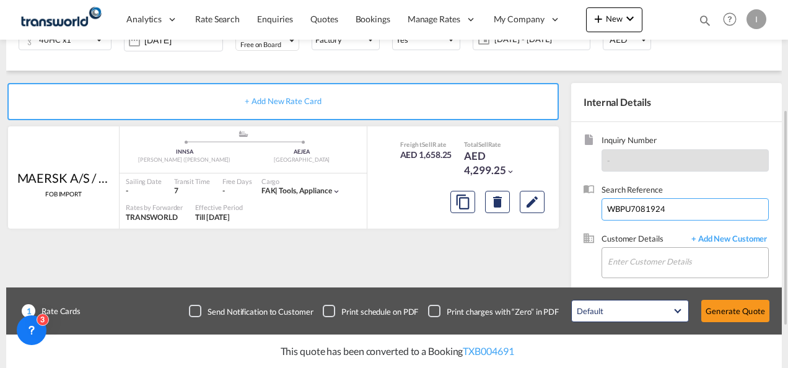
type input "WBPU7081924"
click at [612, 259] on input "Enter Customer Details" at bounding box center [688, 262] width 161 height 28
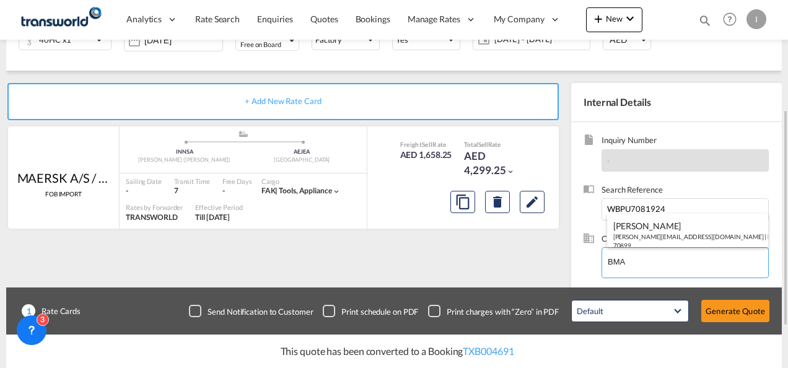
click at [634, 229] on div "[PERSON_NAME] [EMAIL_ADDRESS][DOMAIN_NAME] | BMA INTERNATIONAL FZE | 70899" at bounding box center [688, 235] width 162 height 42
type input "BMA INTERNATIONAL FZE, [PERSON_NAME], [PERSON_NAME][EMAIL_ADDRESS][DOMAIN_NAME]"
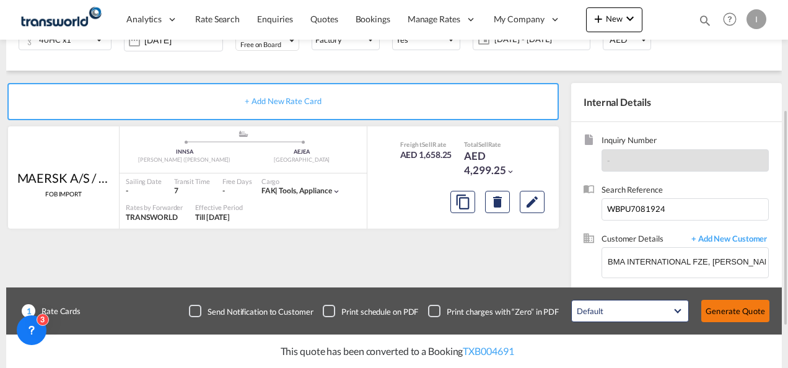
click at [727, 308] on button "Generate Quote" at bounding box center [736, 311] width 68 height 22
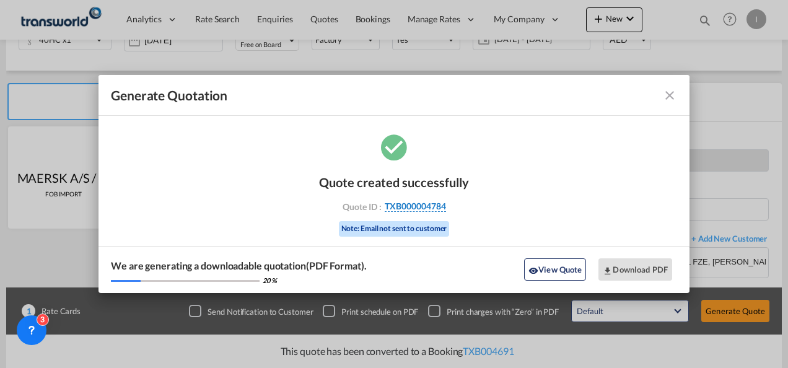
click at [423, 202] on span "TXB000004784" at bounding box center [415, 206] width 61 height 11
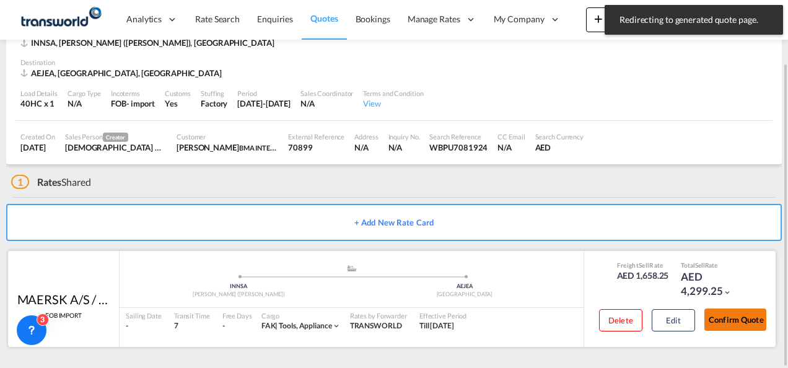
click at [750, 314] on button "Confirm Quote" at bounding box center [736, 320] width 62 height 22
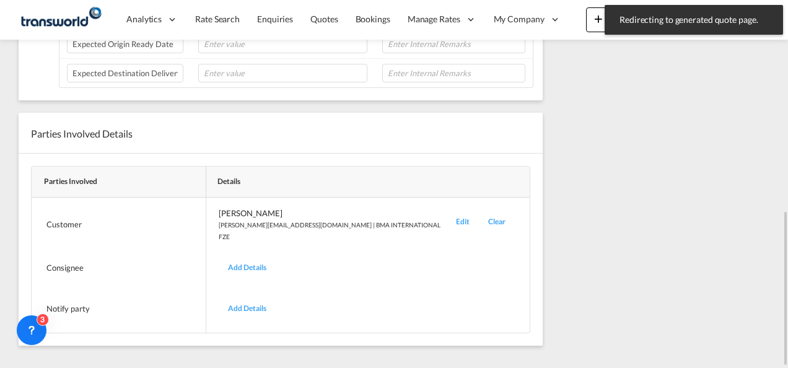
scroll to position [193, 0]
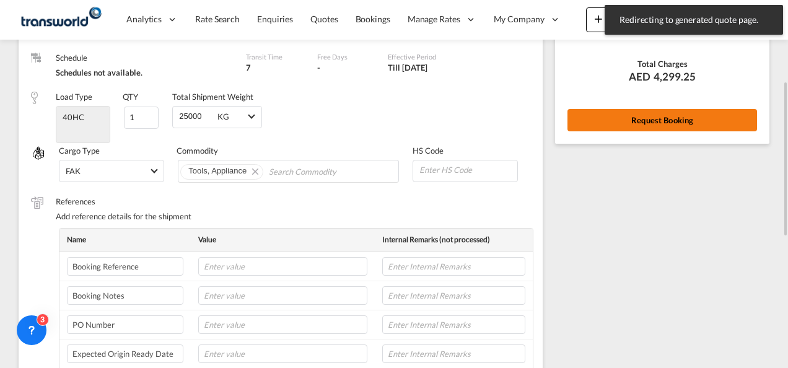
click at [634, 124] on button "Request Booking" at bounding box center [663, 120] width 190 height 22
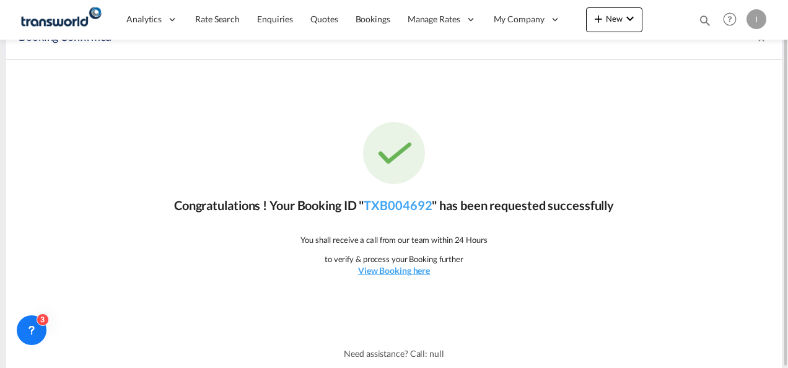
scroll to position [0, 0]
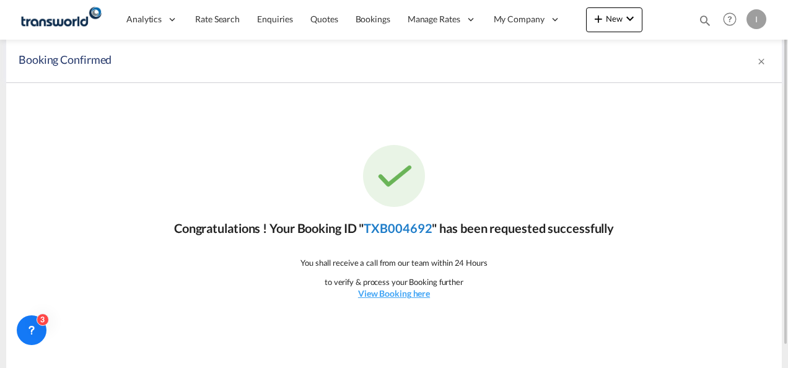
click at [405, 231] on link "TXB004692" at bounding box center [398, 228] width 68 height 15
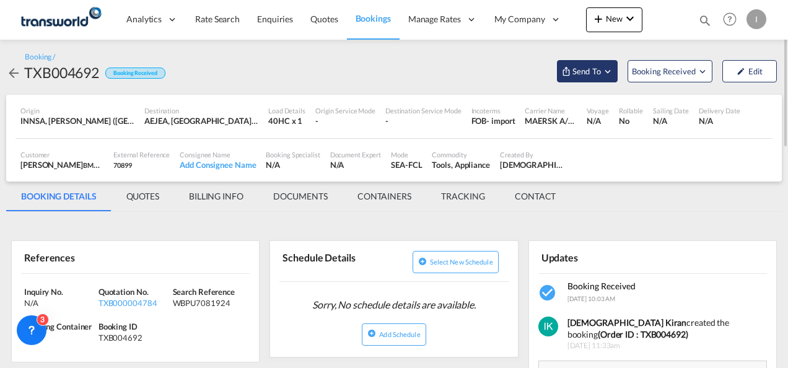
click at [595, 68] on span "Send To" at bounding box center [587, 71] width 31 height 12
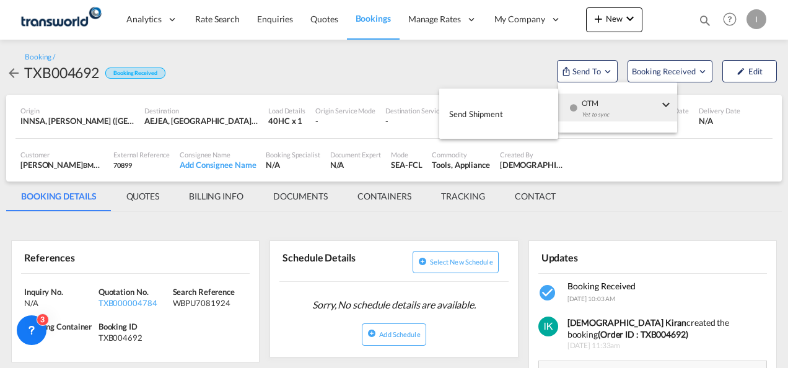
click at [617, 111] on div "Yet to sync" at bounding box center [620, 118] width 77 height 26
click at [460, 108] on span "Send Shipment" at bounding box center [476, 114] width 54 height 20
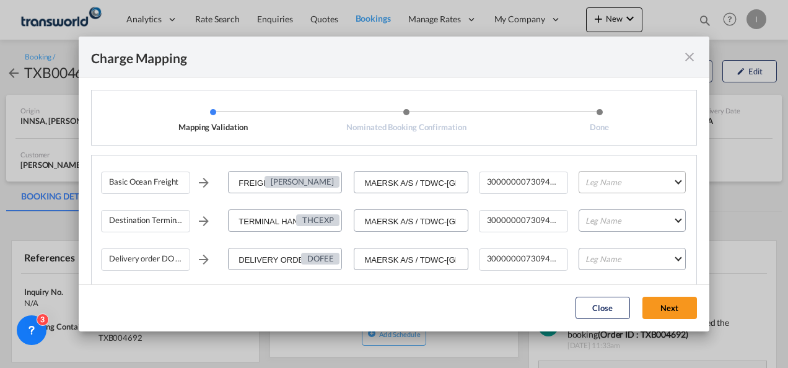
click at [588, 191] on md-select "Leg Name HANDLING ORIGIN VESSEL HANDLING DESTINATION OTHERS TL PICK UP CUSTOMS …" at bounding box center [632, 182] width 107 height 22
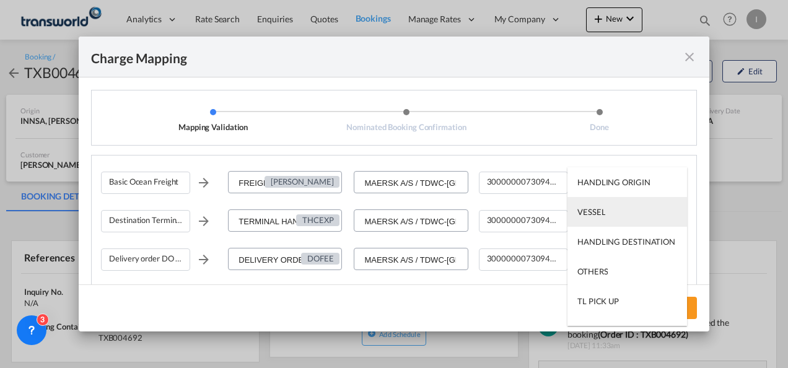
click at [589, 218] on md-option "VESSEL" at bounding box center [628, 212] width 120 height 30
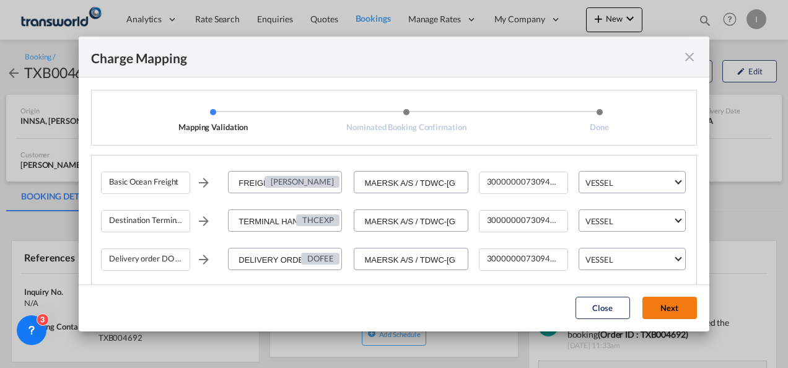
click at [671, 311] on button "Next" at bounding box center [670, 308] width 55 height 22
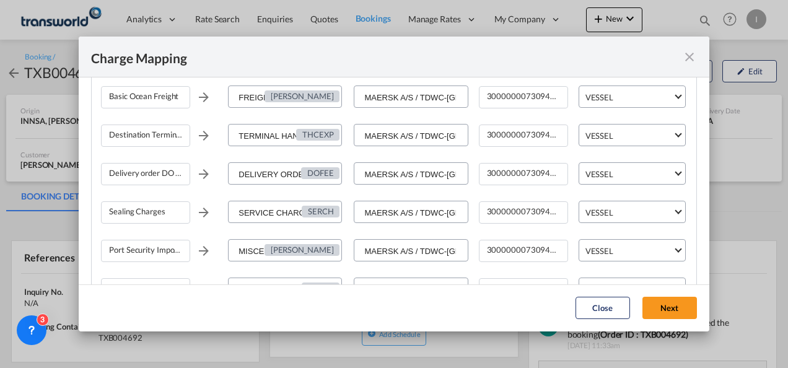
scroll to position [186, 0]
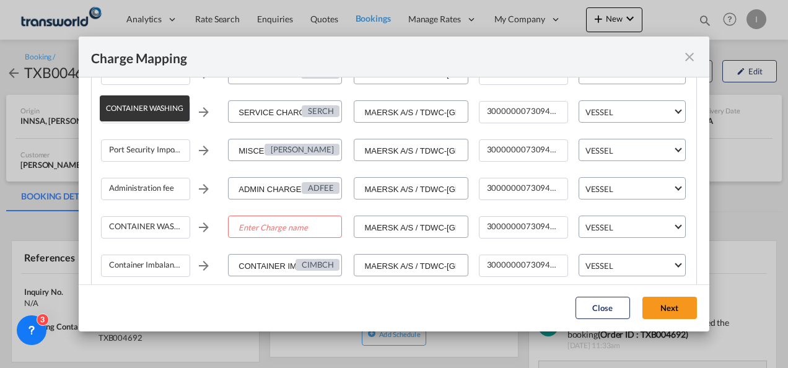
click at [125, 228] on div "CONTAINER WASHING" at bounding box center [145, 227] width 89 height 22
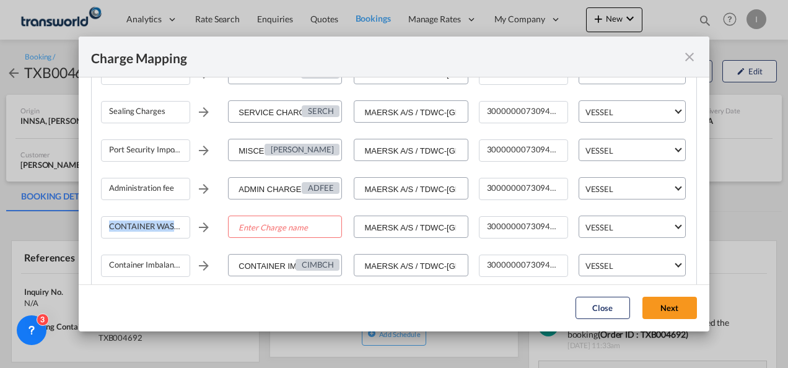
copy div "CONTAINER WASHING"
click at [170, 234] on div "CONTAINER WASHING" at bounding box center [145, 227] width 89 height 22
click at [172, 228] on div "CONTAINER WASHING" at bounding box center [145, 227] width 89 height 22
drag, startPoint x: 172, startPoint y: 228, endPoint x: 160, endPoint y: 229, distance: 11.8
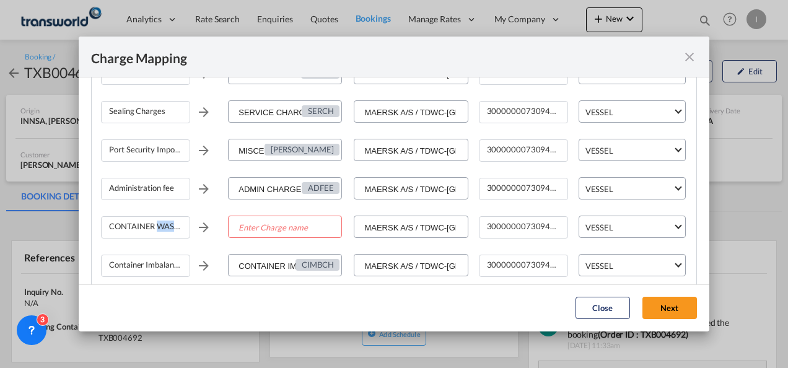
click at [160, 228] on div "CONTAINER WASHING" at bounding box center [145, 227] width 89 height 22
click at [689, 58] on md-icon "icon-close fg-AAA8AD cursor" at bounding box center [689, 57] width 15 height 15
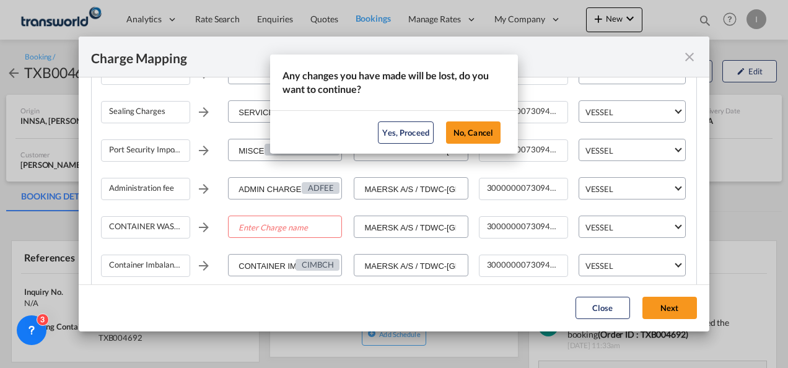
click at [475, 132] on button "No, Cancel" at bounding box center [473, 132] width 55 height 22
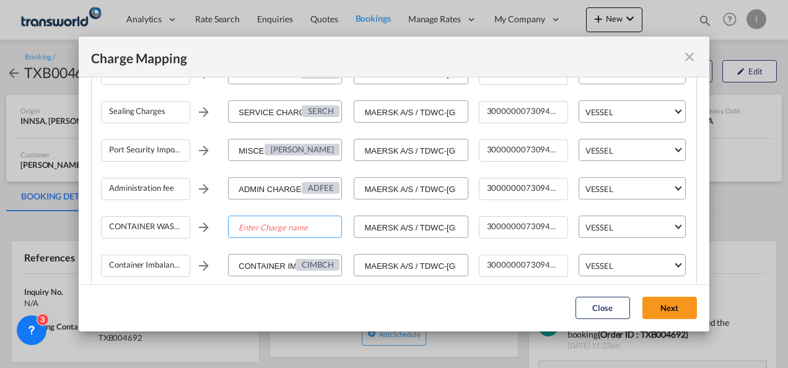
click at [293, 232] on input "Enter Charge name" at bounding box center [285, 227] width 112 height 22
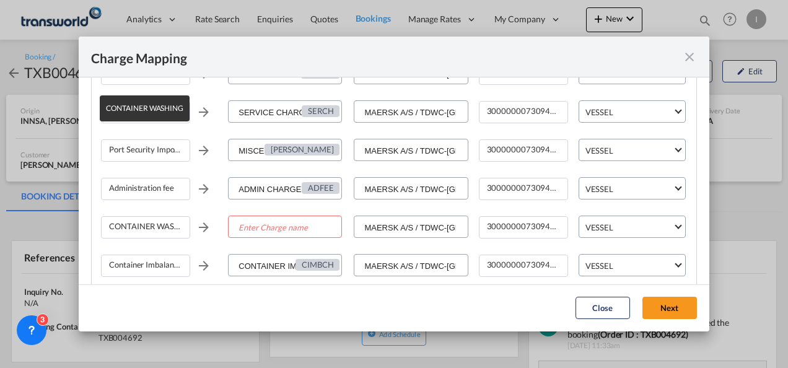
click at [177, 229] on div "CONTAINER WASHING" at bounding box center [145, 227] width 89 height 22
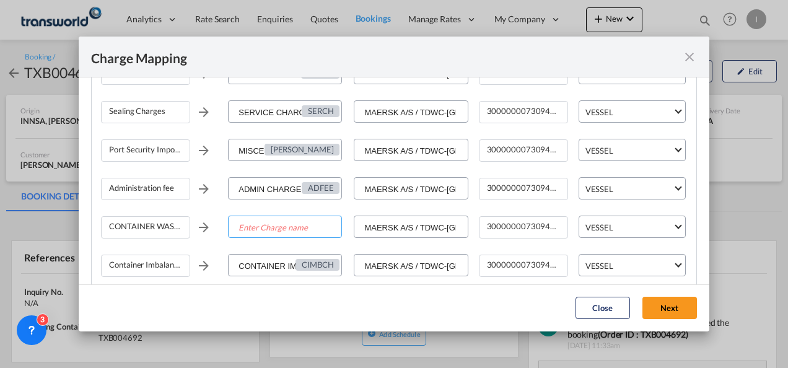
click at [290, 228] on input "Enter Charge name" at bounding box center [285, 227] width 112 height 22
click at [667, 61] on div "Charge Mapping" at bounding box center [394, 57] width 631 height 41
click at [689, 60] on md-icon "icon-close fg-AAA8AD cursor" at bounding box center [689, 57] width 15 height 15
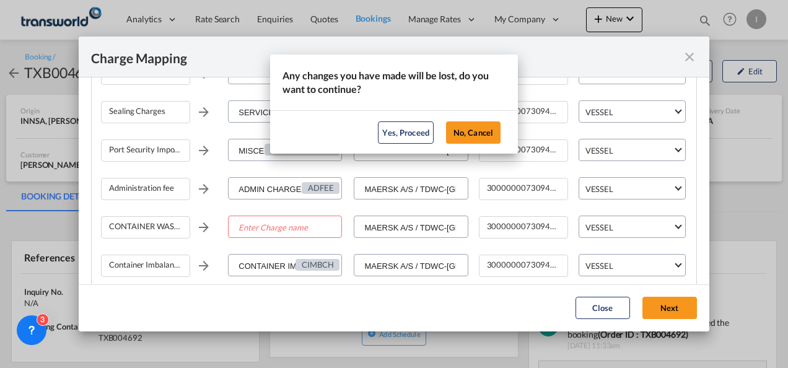
click at [361, 138] on div "Yes, Proceed No, Cancel" at bounding box center [394, 131] width 248 height 43
click at [386, 135] on button "Yes, Proceed" at bounding box center [406, 132] width 56 height 22
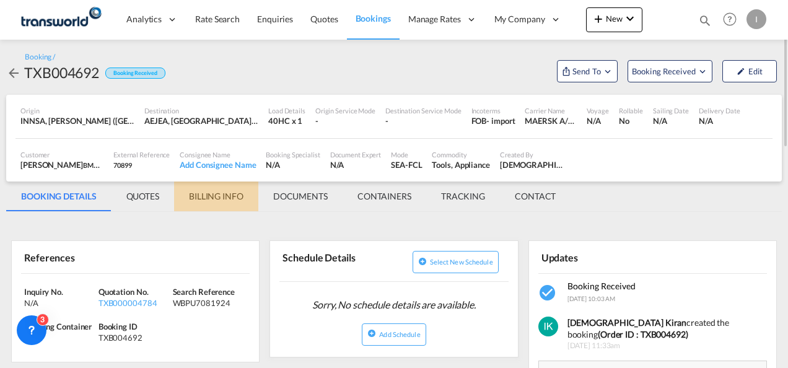
click at [200, 201] on md-tab-item "BILLING INFO" at bounding box center [216, 197] width 84 height 30
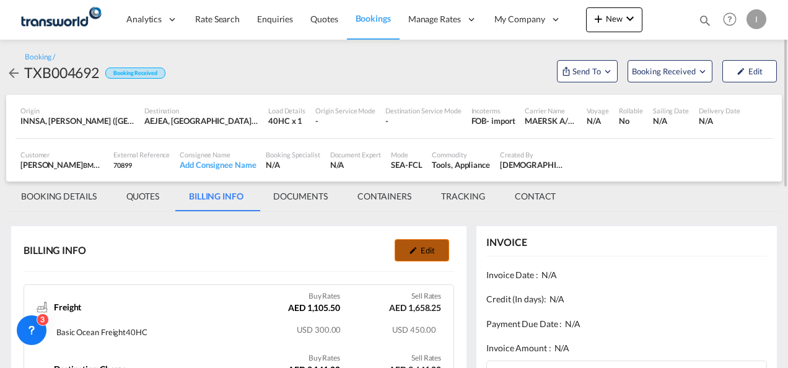
click at [444, 250] on button "Edit" at bounding box center [422, 250] width 55 height 22
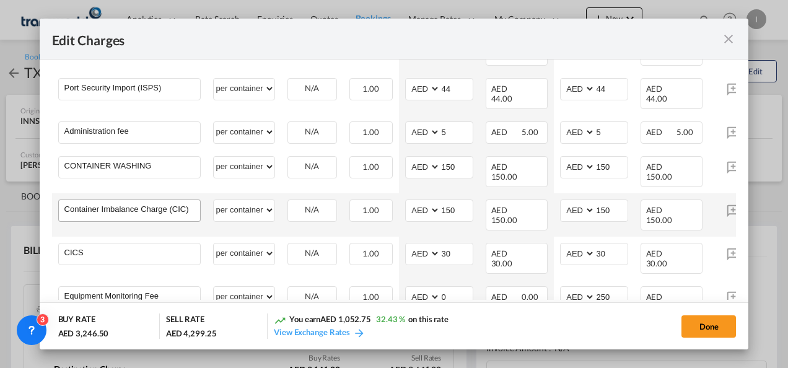
scroll to position [372, 0]
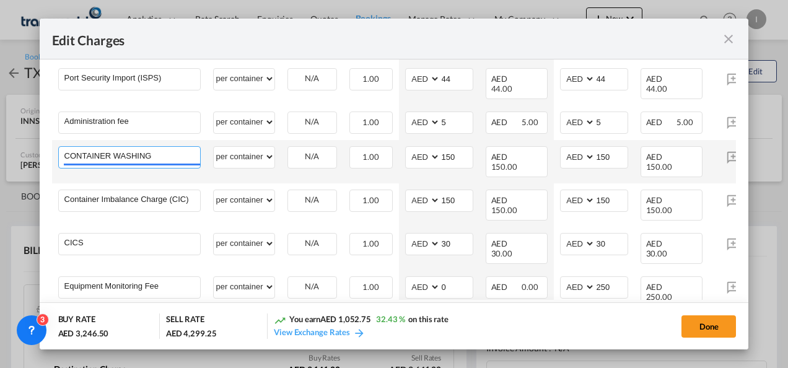
click at [150, 147] on input "CONTAINER WASHING" at bounding box center [132, 156] width 136 height 19
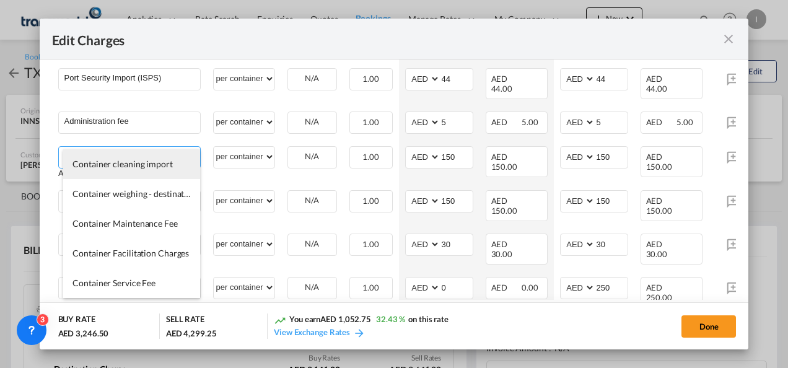
click at [119, 166] on span "Container cleaning import" at bounding box center [123, 164] width 100 height 11
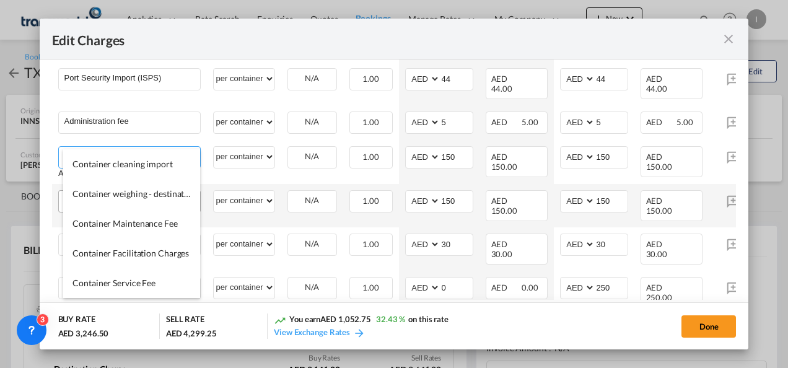
type input "Container cleaning import"
select select "per equipment"
type input "0"
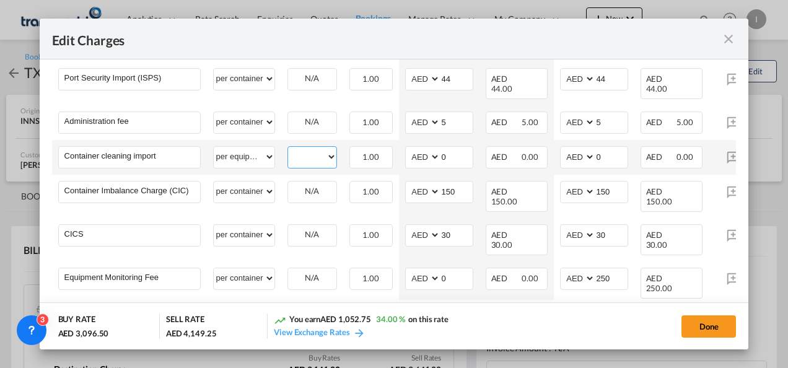
click at [320, 149] on select "40HC" at bounding box center [312, 157] width 48 height 17
select select "40HC"
click at [288, 149] on select "40HC" at bounding box center [312, 157] width 48 height 17
drag, startPoint x: 448, startPoint y: 144, endPoint x: 429, endPoint y: 145, distance: 19.3
click at [430, 146] on md-input-container "AED AFN ALL AMD ANG AOA ARS AUD AWG AZN BAM BBD BDT BGN BHD BIF BMD BND BOB BRL…" at bounding box center [439, 157] width 68 height 22
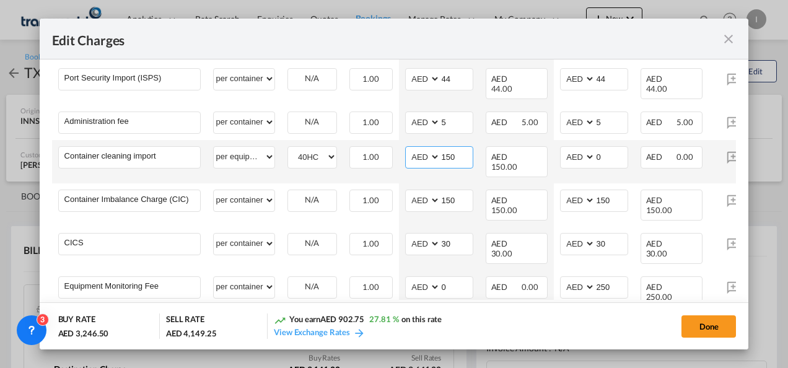
type input "150"
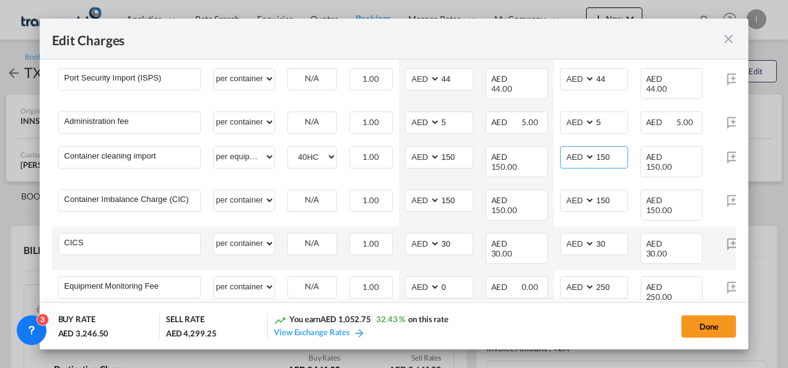
type input "150"
click at [107, 243] on td "CICS Please Enter" at bounding box center [129, 248] width 155 height 43
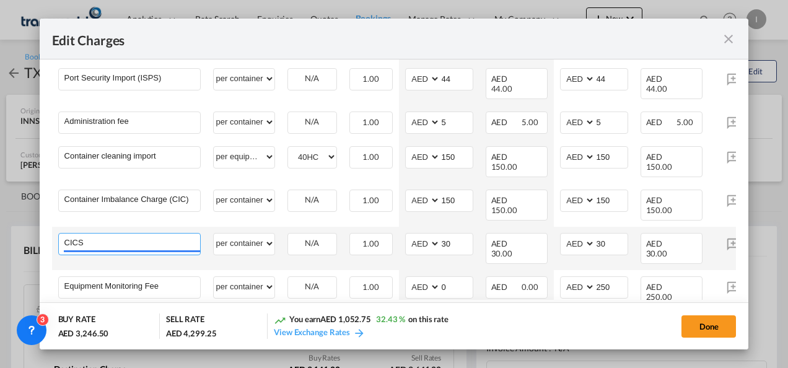
click at [105, 234] on input "CICS" at bounding box center [132, 243] width 136 height 19
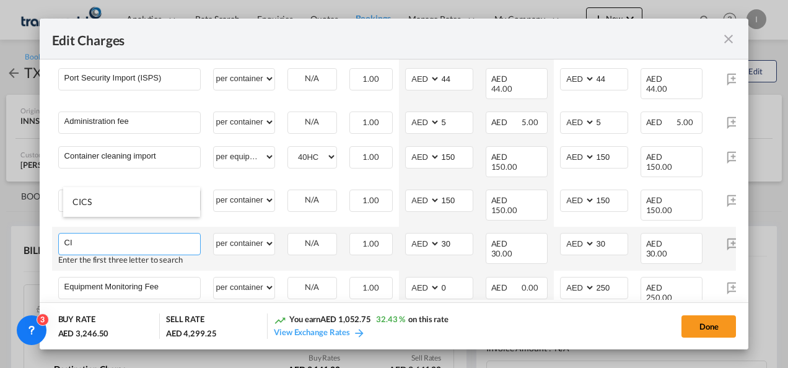
type input "C"
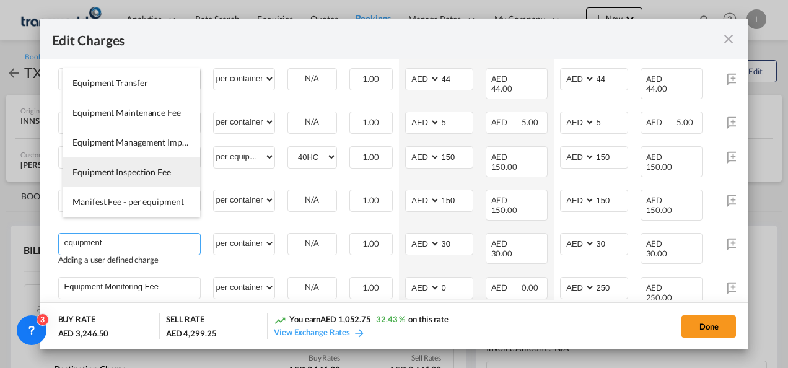
click at [130, 174] on span "Equipment Inspection Fee" at bounding box center [122, 172] width 99 height 11
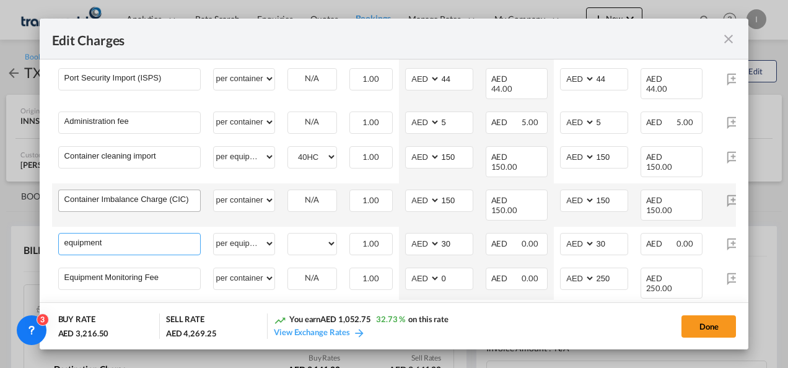
type input "Equipment Inspection Fee"
select select "per equipment"
type input "0"
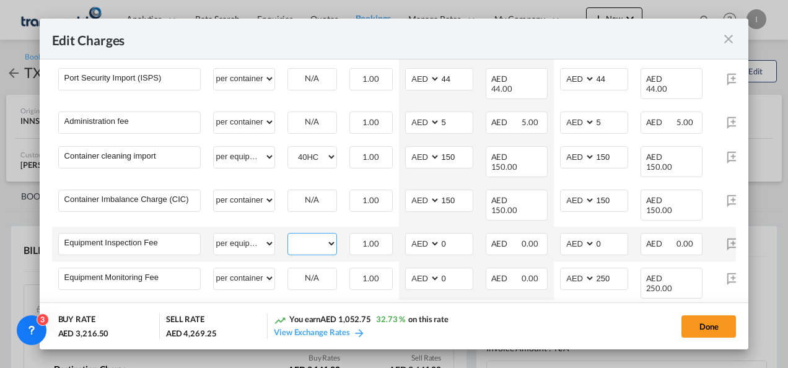
click at [303, 236] on select "40HC" at bounding box center [312, 244] width 48 height 17
select select "40HC"
click at [288, 236] on select "40HC" at bounding box center [312, 244] width 48 height 17
drag, startPoint x: 451, startPoint y: 224, endPoint x: 403, endPoint y: 223, distance: 47.7
click at [403, 227] on td "AED AFN ALL AMD ANG AOA ARS AUD AWG AZN BAM BBD BDT BGN BHD BIF BMD BND [PERSON…" at bounding box center [439, 244] width 81 height 35
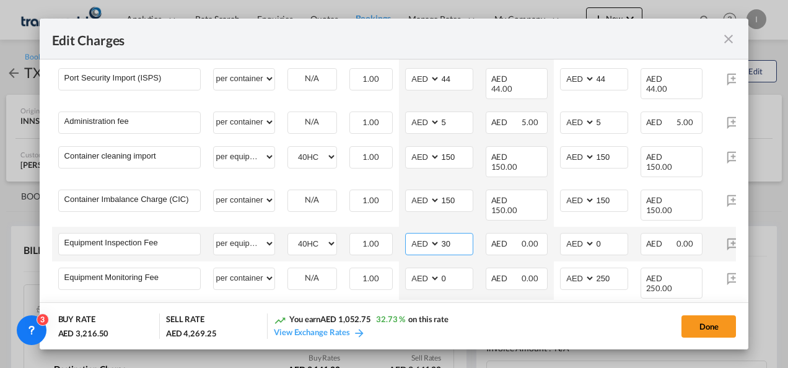
type input "30"
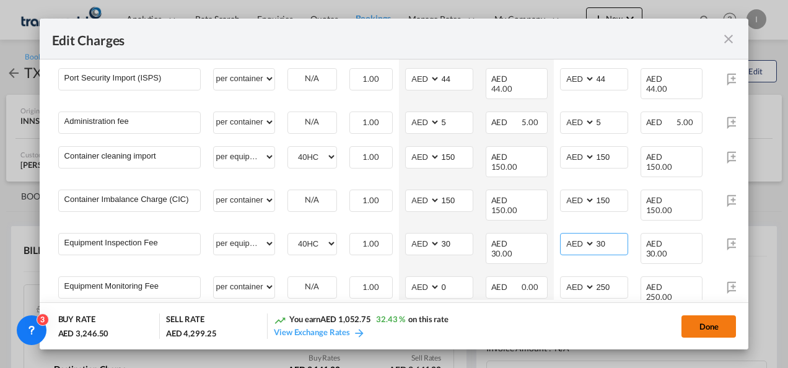
type input "30"
click at [708, 321] on button "Done" at bounding box center [709, 327] width 55 height 22
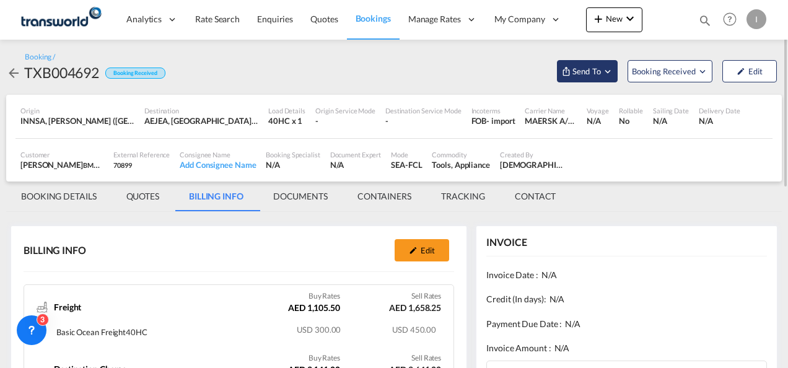
click at [613, 72] on md-icon "Open demo menu" at bounding box center [608, 71] width 11 height 11
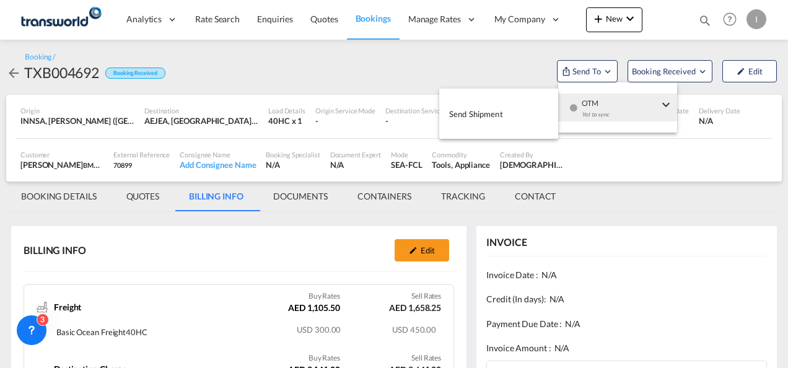
drag, startPoint x: 598, startPoint y: 113, endPoint x: 435, endPoint y: 100, distance: 162.9
click at [596, 113] on div "Yet to sync" at bounding box center [620, 118] width 77 height 26
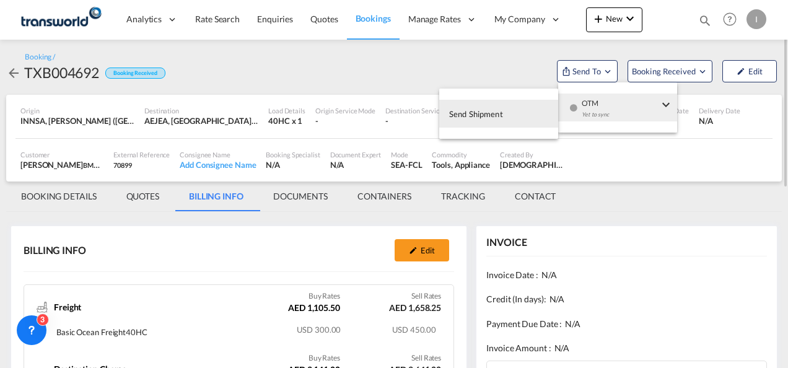
click at [435, 99] on md-backdrop at bounding box center [394, 184] width 788 height 368
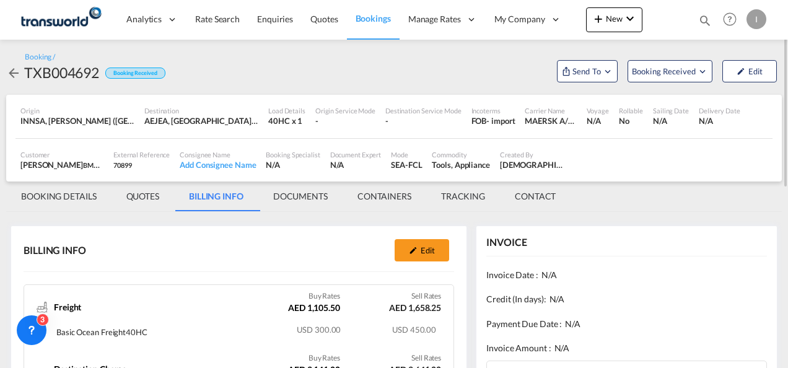
click at [453, 108] on div "Destination Service Mode" at bounding box center [424, 110] width 76 height 9
click at [595, 73] on span "Send To" at bounding box center [587, 71] width 31 height 12
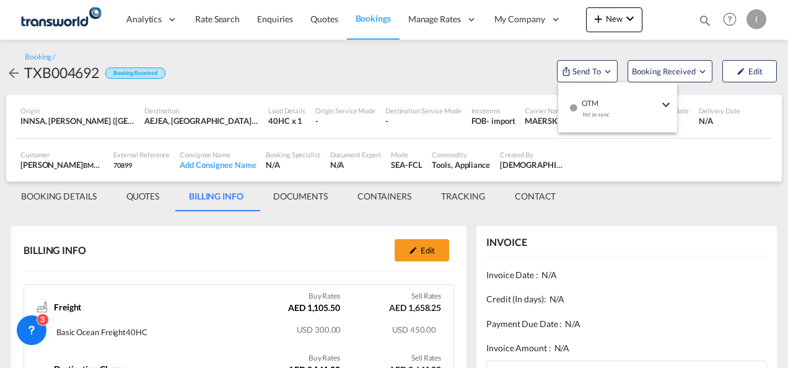
click at [598, 109] on div "Yet to sync" at bounding box center [620, 118] width 77 height 26
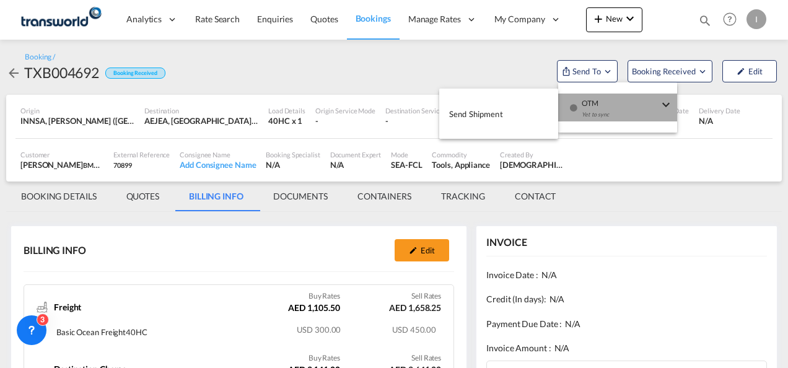
click at [542, 107] on button "Send Shipment" at bounding box center [498, 114] width 119 height 28
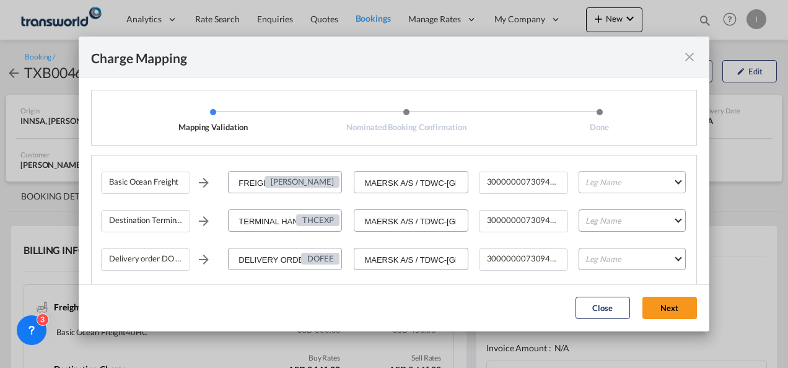
click at [627, 182] on md-select "Leg Name HANDLING ORIGIN VESSEL HANDLING DESTINATION OTHERS TL PICK UP CUSTOMS …" at bounding box center [632, 182] width 107 height 22
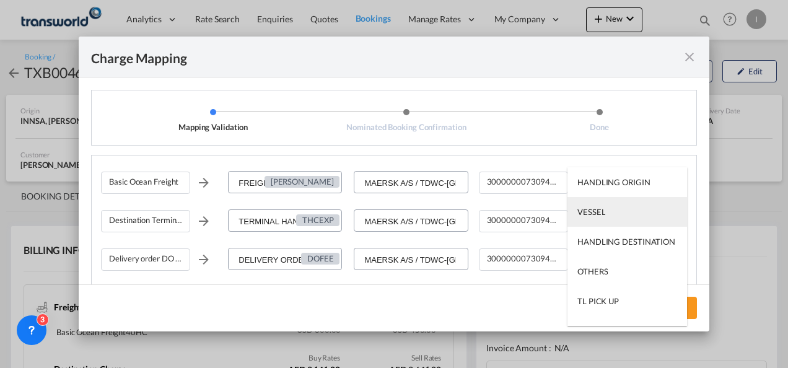
click at [607, 214] on md-option "VESSEL" at bounding box center [628, 212] width 120 height 30
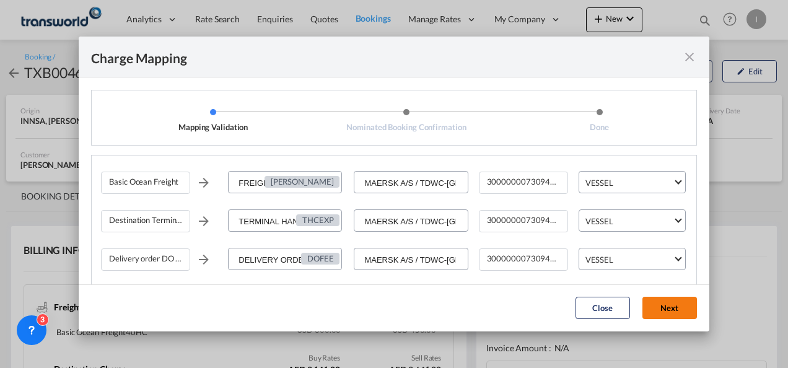
click at [672, 304] on button "Next" at bounding box center [670, 308] width 55 height 22
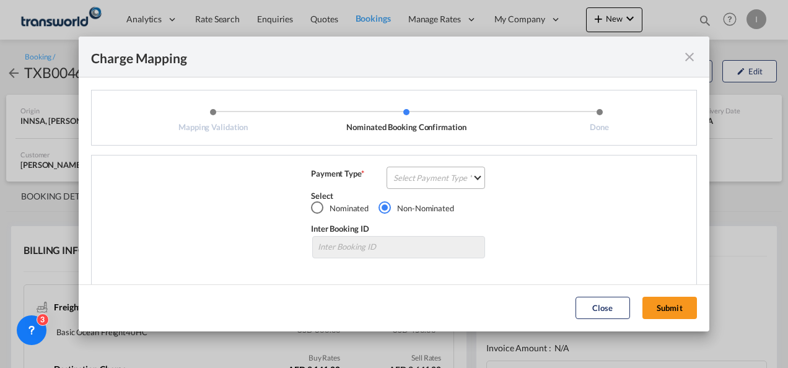
click at [448, 172] on md-select "Select Payment Type COLLECT PREPAID" at bounding box center [436, 178] width 99 height 22
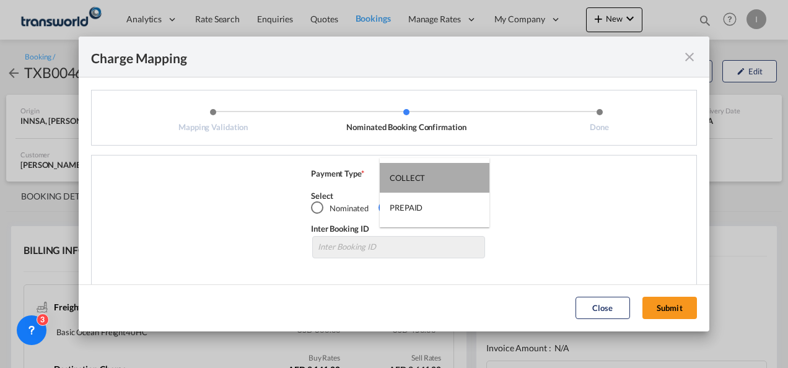
click at [446, 182] on md-option "COLLECT" at bounding box center [435, 178] width 110 height 30
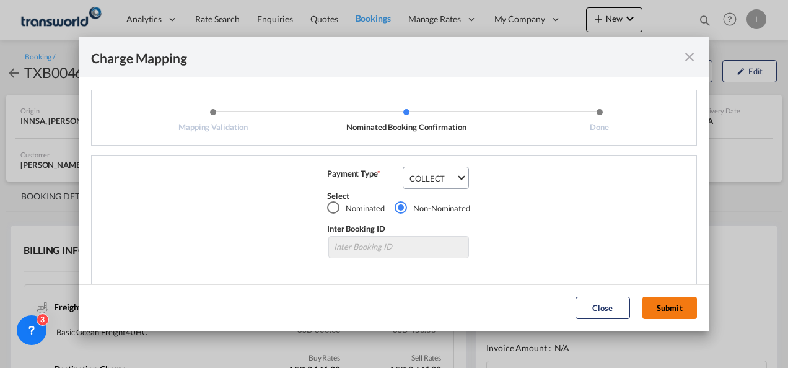
click at [694, 304] on button "Submit" at bounding box center [670, 308] width 55 height 22
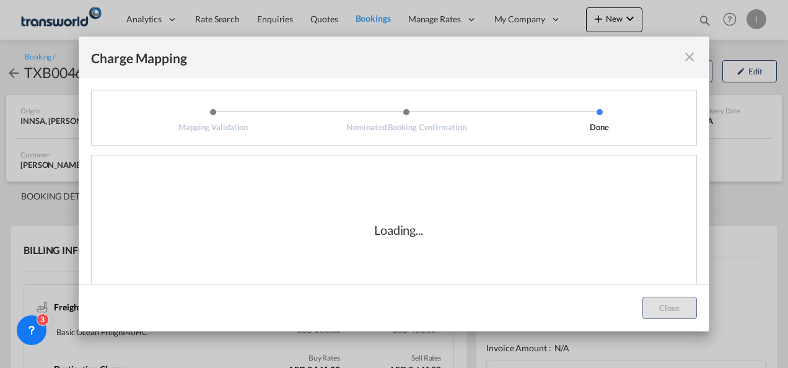
click at [395, 214] on div "Loading..." at bounding box center [399, 230] width 596 height 124
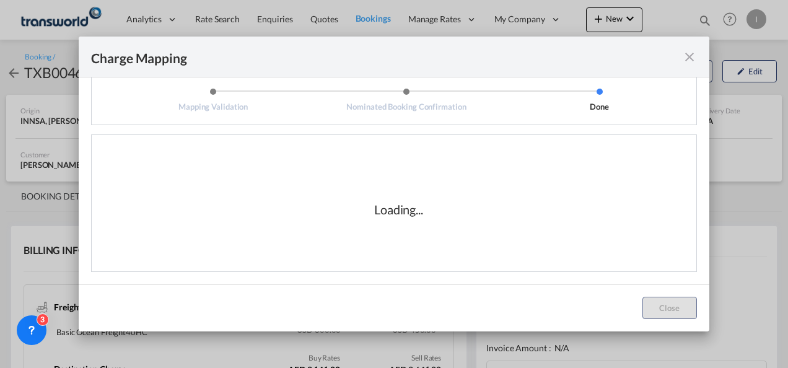
click at [405, 210] on div "Loading..." at bounding box center [398, 209] width 49 height 17
drag, startPoint x: 405, startPoint y: 210, endPoint x: 422, endPoint y: 224, distance: 21.5
click at [422, 224] on div "Loading..." at bounding box center [399, 210] width 596 height 124
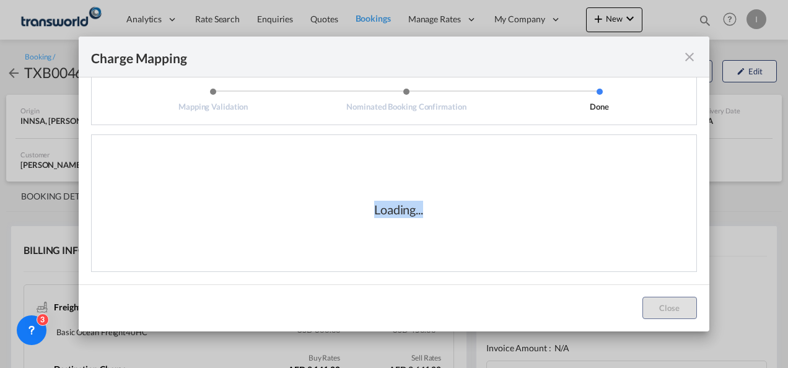
click at [422, 224] on div "Loading..." at bounding box center [399, 210] width 596 height 124
click at [420, 219] on div "Loading..." at bounding box center [399, 210] width 596 height 124
click at [409, 221] on div "Loading..." at bounding box center [399, 210] width 596 height 124
drag, startPoint x: 368, startPoint y: 208, endPoint x: 425, endPoint y: 218, distance: 58.0
click at [425, 218] on div "Loading..." at bounding box center [399, 210] width 596 height 124
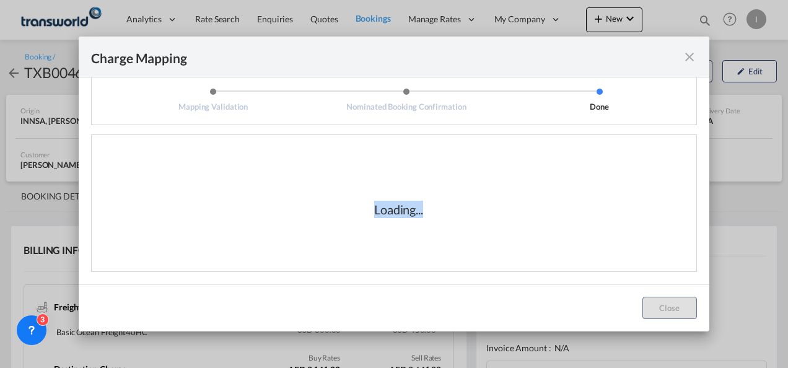
click at [427, 219] on div "Loading..." at bounding box center [399, 210] width 596 height 124
click at [425, 219] on div "Loading..." at bounding box center [399, 210] width 596 height 124
click at [425, 214] on div "Loading..." at bounding box center [399, 209] width 124 height 17
click at [426, 214] on div "Loading..." at bounding box center [399, 209] width 124 height 17
click at [368, 212] on div "Loading..." at bounding box center [399, 209] width 124 height 17
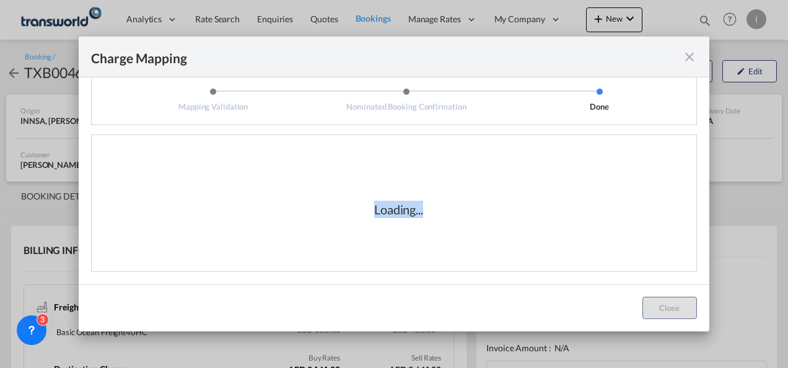
drag, startPoint x: 370, startPoint y: 213, endPoint x: 423, endPoint y: 222, distance: 53.5
click at [423, 222] on div "Loading..." at bounding box center [399, 210] width 596 height 124
click at [425, 222] on div "Loading..." at bounding box center [399, 210] width 596 height 124
drag, startPoint x: 425, startPoint y: 222, endPoint x: 422, endPoint y: 213, distance: 9.2
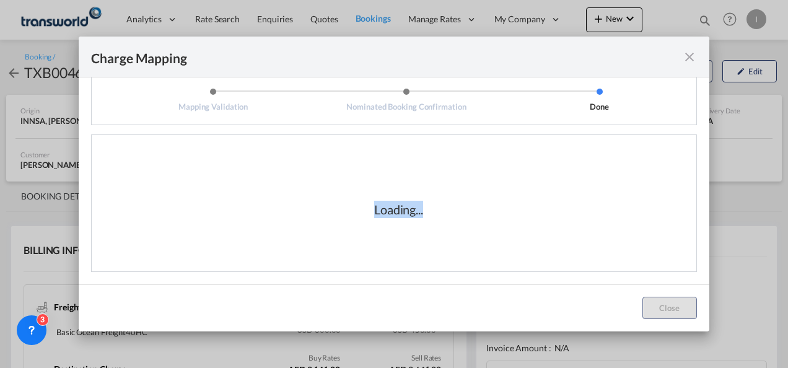
click at [422, 213] on div "Loading..." at bounding box center [399, 209] width 124 height 17
drag, startPoint x: 422, startPoint y: 213, endPoint x: 399, endPoint y: 220, distance: 23.9
click at [399, 220] on div "Loading..." at bounding box center [399, 210] width 596 height 124
click at [382, 213] on div "Loading..." at bounding box center [398, 209] width 49 height 17
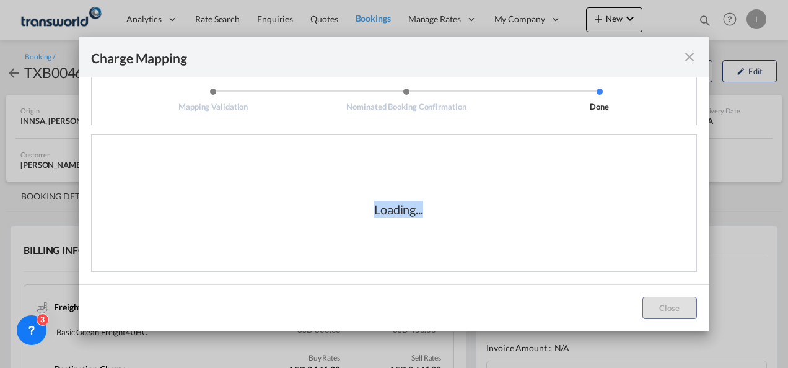
drag, startPoint x: 371, startPoint y: 210, endPoint x: 426, endPoint y: 217, distance: 55.7
click at [426, 217] on div "Loading..." at bounding box center [399, 209] width 124 height 17
click at [427, 217] on div "Loading..." at bounding box center [399, 209] width 124 height 17
click at [428, 218] on div "Loading..." at bounding box center [399, 210] width 596 height 124
drag, startPoint x: 420, startPoint y: 220, endPoint x: 364, endPoint y: 213, distance: 55.6
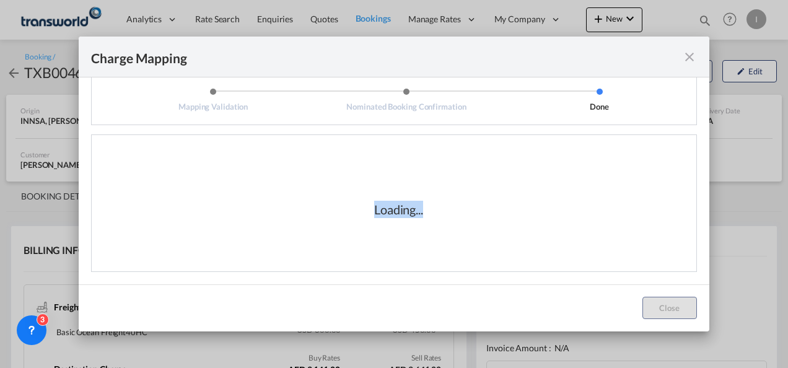
click at [364, 213] on div "Loading..." at bounding box center [399, 210] width 596 height 124
click at [384, 227] on div "Loading..." at bounding box center [399, 210] width 596 height 124
drag, startPoint x: 384, startPoint y: 227, endPoint x: 382, endPoint y: 214, distance: 13.1
click at [382, 214] on div "Loading..." at bounding box center [398, 209] width 49 height 17
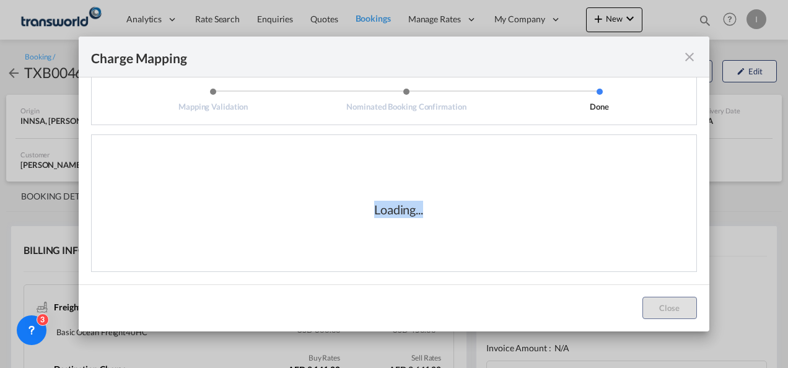
click at [382, 214] on div "Loading..." at bounding box center [398, 209] width 49 height 17
click at [380, 210] on div "Loading..." at bounding box center [398, 209] width 49 height 17
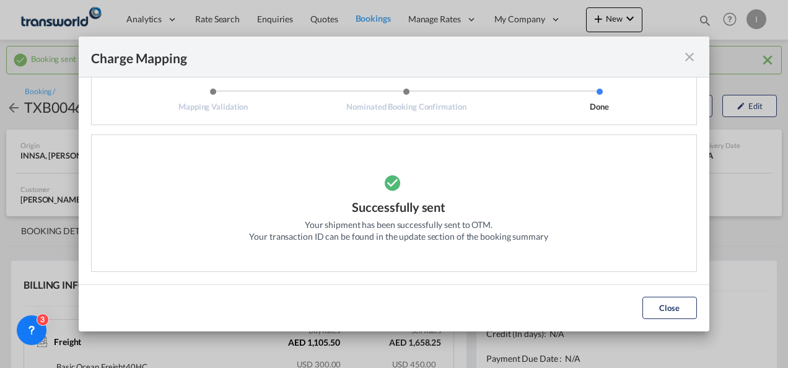
click at [380, 208] on div "Successfully sent" at bounding box center [399, 208] width 94 height 20
click at [683, 312] on button "Close" at bounding box center [670, 308] width 55 height 22
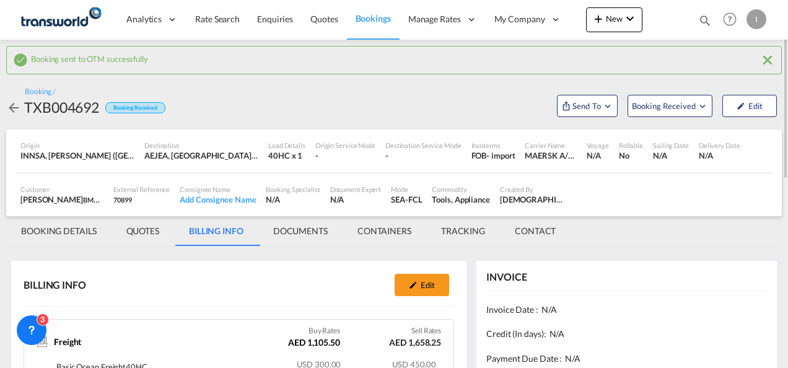
click at [60, 229] on md-tab-item "BOOKING DETAILS" at bounding box center [58, 231] width 105 height 30
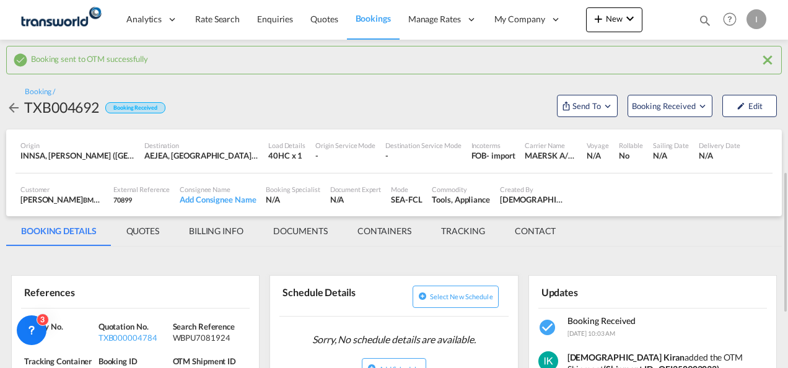
scroll to position [124, 0]
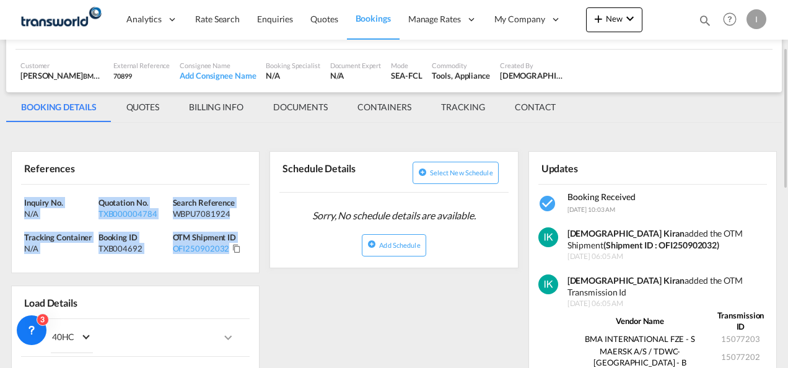
drag, startPoint x: 244, startPoint y: 253, endPoint x: 22, endPoint y: 200, distance: 228.2
click at [22, 200] on div "Inquiry No. N/A Quotation No. TXB000004784 Search Reference WBPU7081924 Trackin…" at bounding box center [135, 229] width 247 height 89
drag, startPoint x: 22, startPoint y: 200, endPoint x: 31, endPoint y: 200, distance: 8.7
copy div "Inquiry No. N/A Quotation No. TXB000004784 Search Reference WBPU7081924 Trackin…"
